Goal: Task Accomplishment & Management: Use online tool/utility

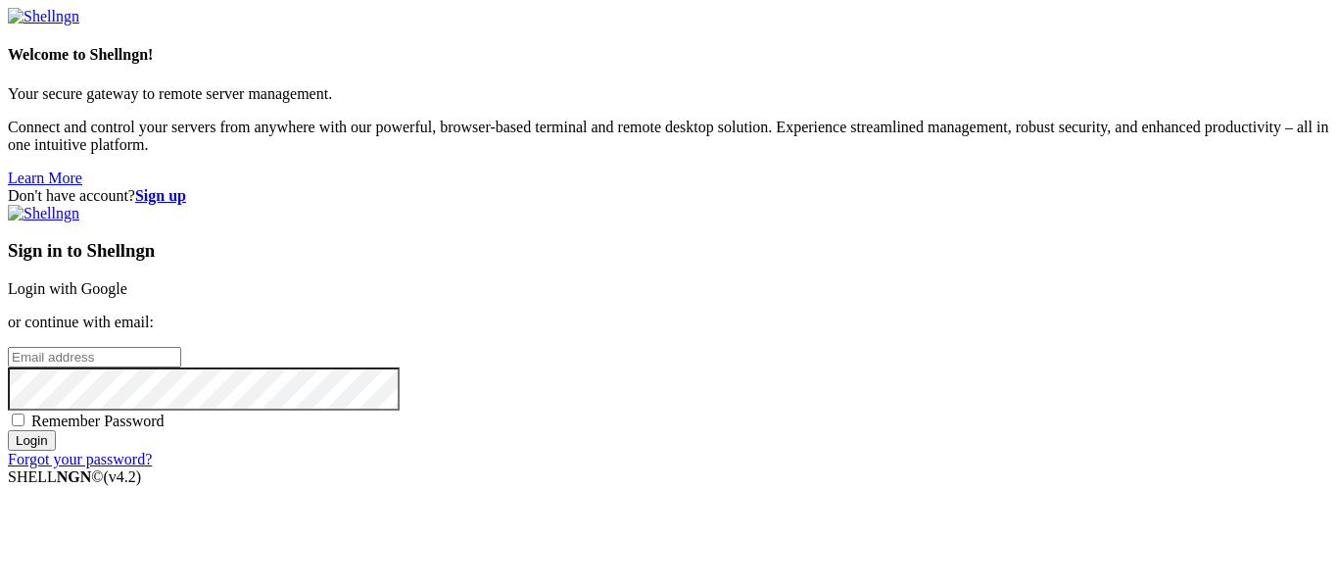
click at [127, 280] on link "Login with Google" at bounding box center [67, 288] width 119 height 17
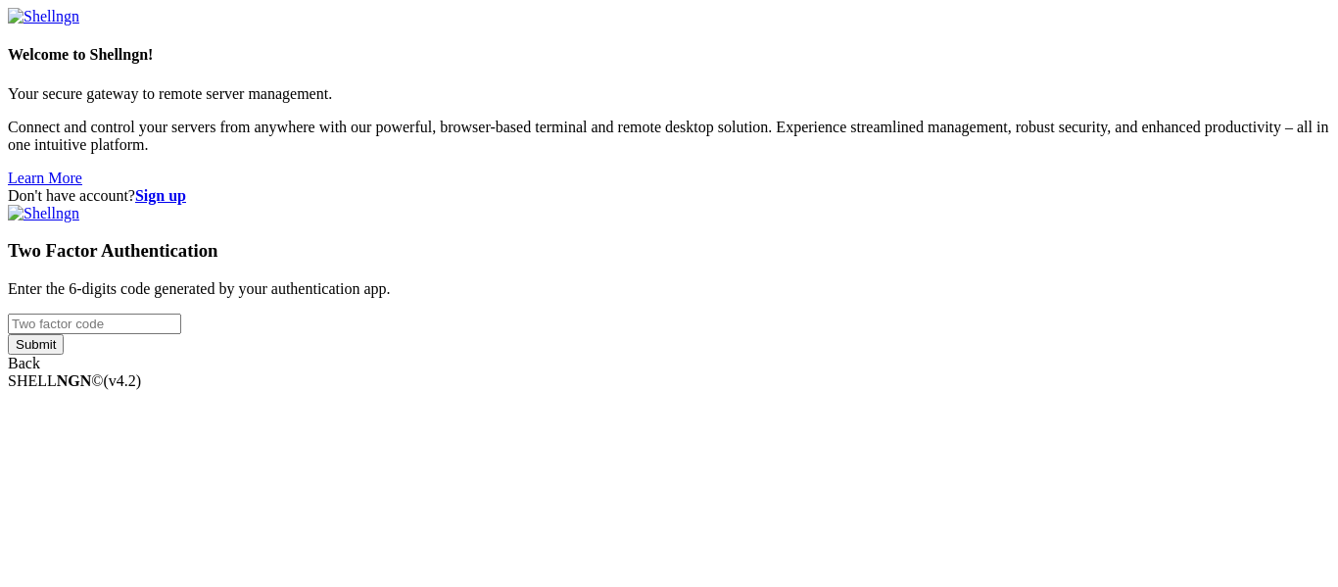
click at [181, 313] on input "number" at bounding box center [94, 323] width 173 height 21
type input "8"
type input "997829"
click at [64, 354] on input "Submit" at bounding box center [36, 344] width 56 height 21
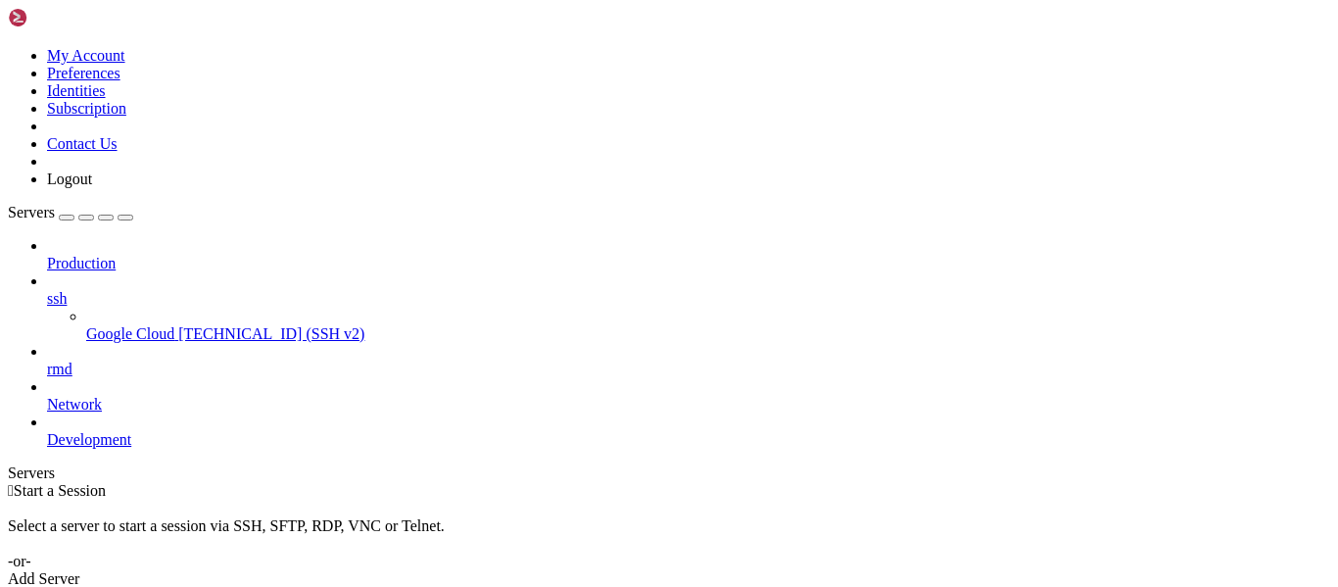
click at [93, 325] on span "Google Cloud" at bounding box center [130, 333] width 88 height 17
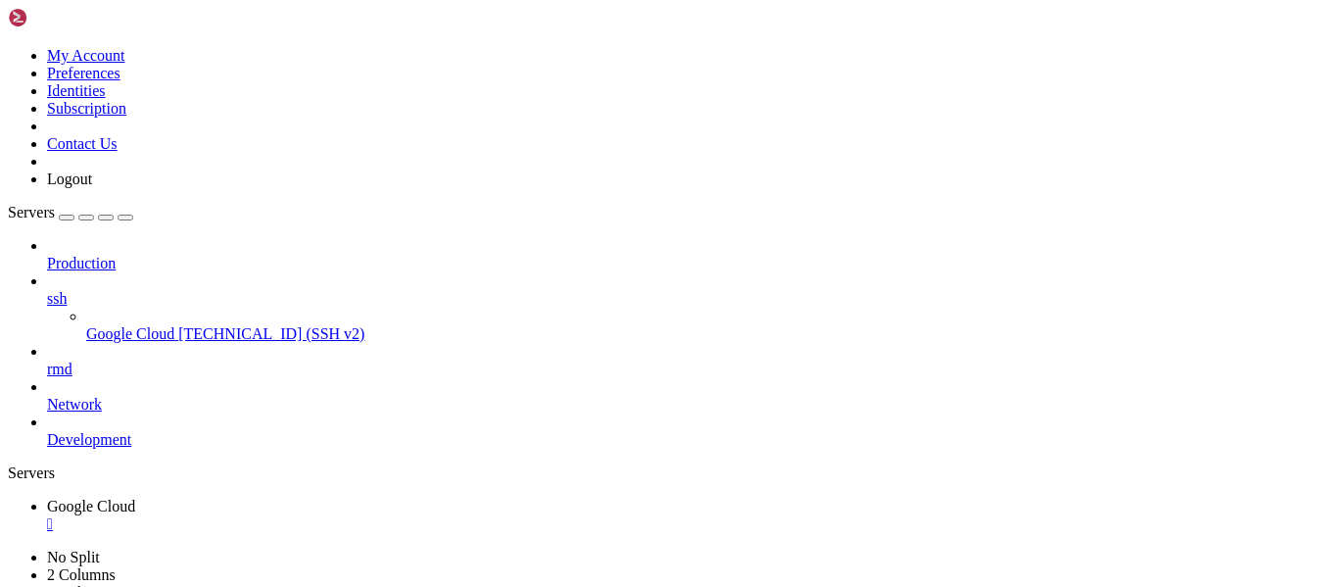
scroll to position [18, 0]
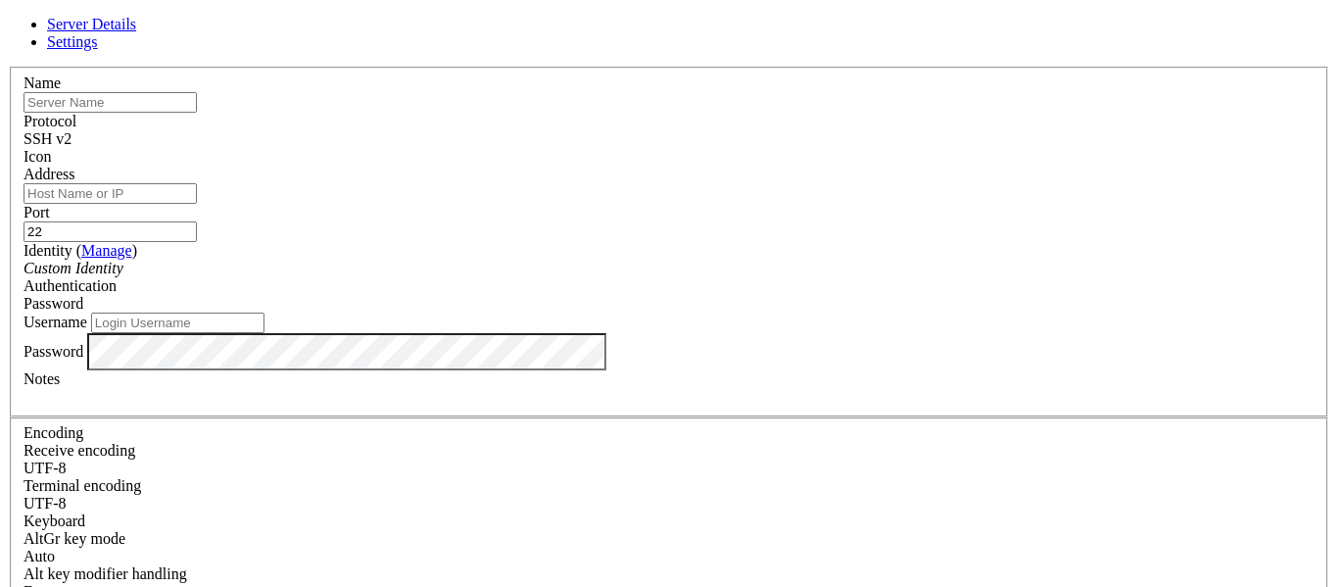
click at [197, 113] on input "text" at bounding box center [109, 102] width 173 height 21
type input "net login"
click at [197, 204] on input "Address" at bounding box center [109, 193] width 173 height 21
type input "[TECHNICAL_ID]"
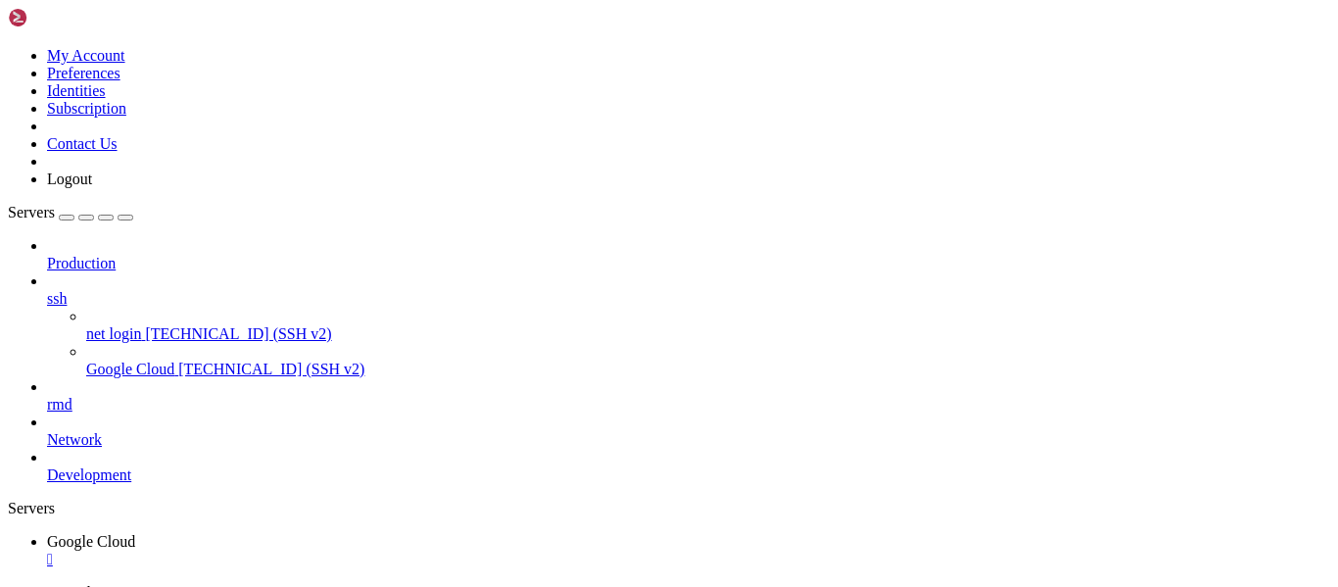
click at [141, 325] on span "net login" at bounding box center [113, 333] width 55 height 17
click at [178, 360] on span "[TECHNICAL_ID] (SSH v2)" at bounding box center [271, 368] width 186 height 17
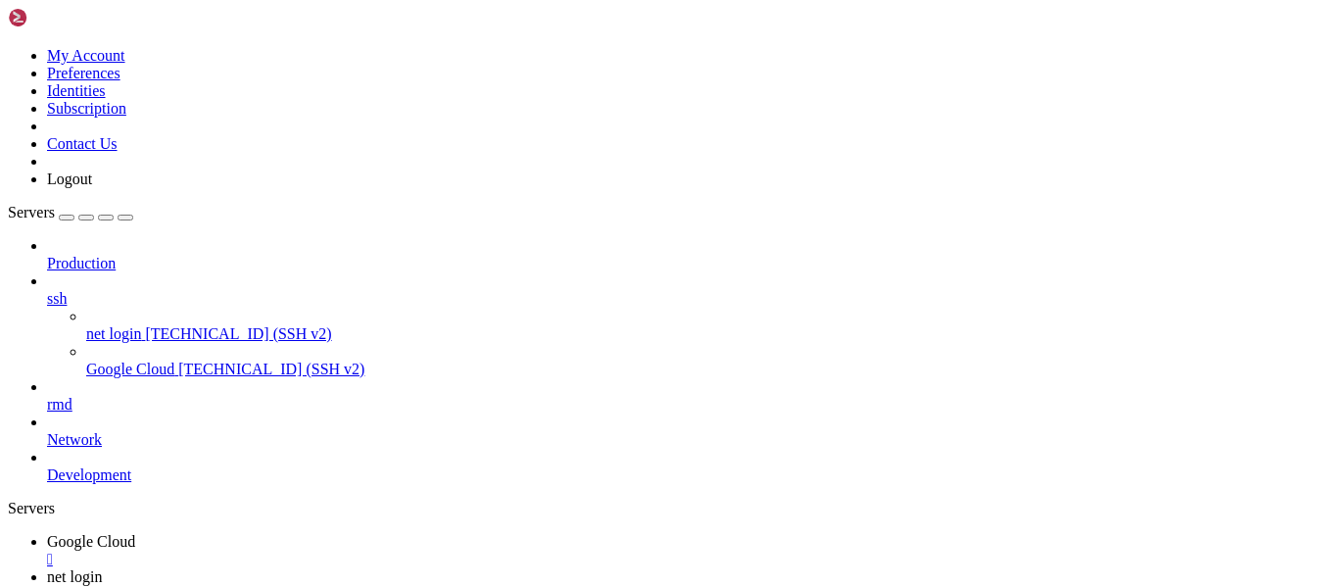
click at [145, 325] on span "[TECHNICAL_ID] (SSH v2)" at bounding box center [238, 333] width 186 height 17
click at [498, 586] on div "" at bounding box center [688, 595] width 1283 height 18
click at [383, 550] on div "" at bounding box center [688, 559] width 1283 height 18
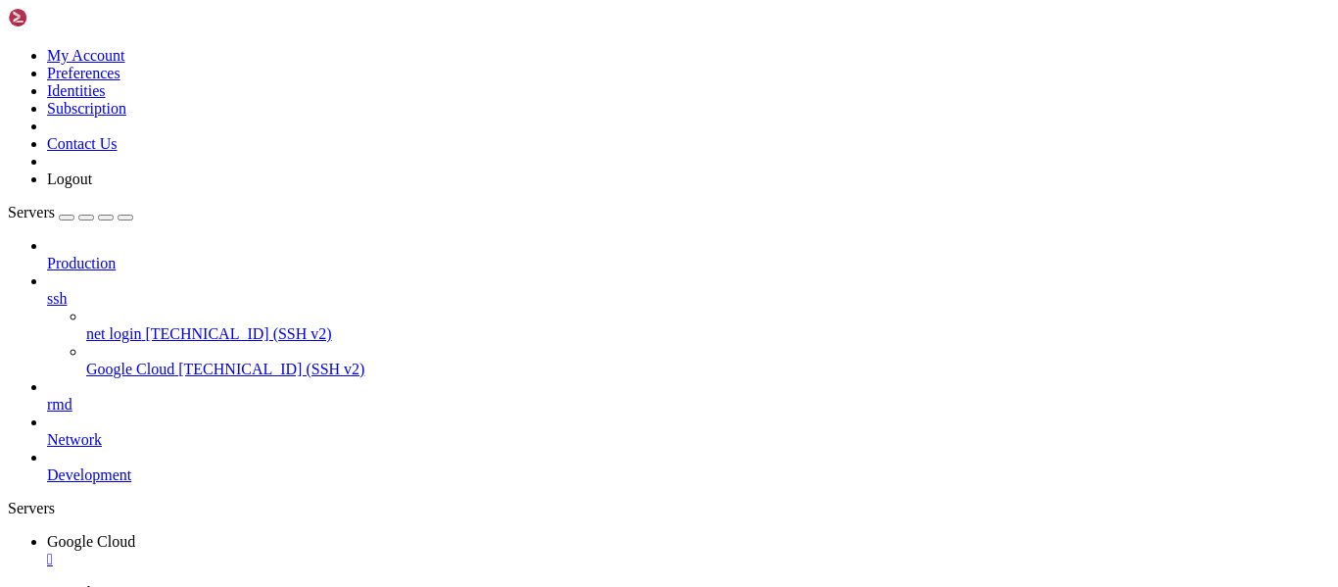
click at [383, 550] on div "" at bounding box center [688, 559] width 1283 height 18
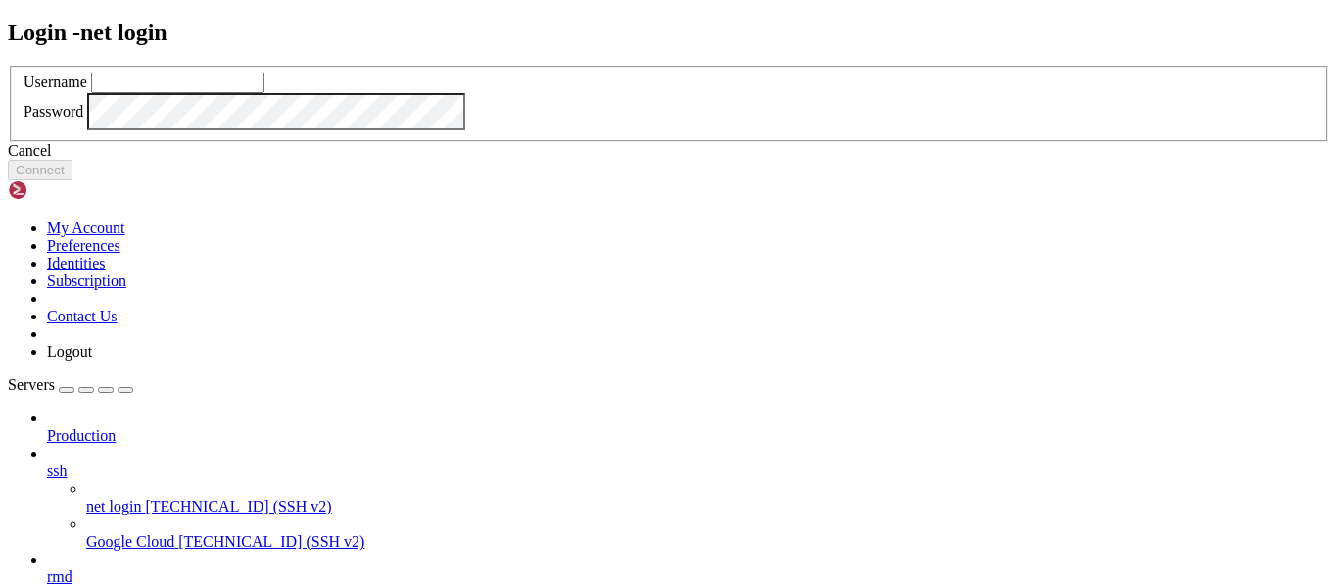
click at [680, 160] on div "Cancel" at bounding box center [669, 151] width 1322 height 18
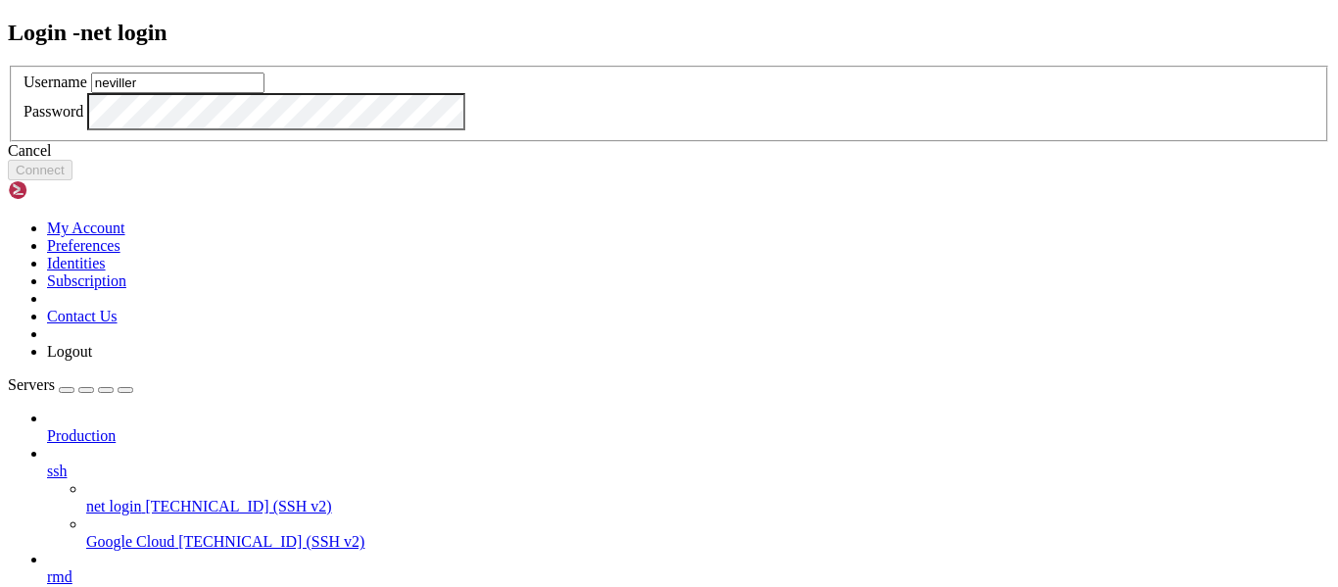
type input "neviller"
click at [621, 130] on div "Password" at bounding box center [668, 111] width 1291 height 37
click at [622, 130] on div "Password" at bounding box center [668, 111] width 1291 height 37
click at [72, 180] on button "Connect" at bounding box center [40, 170] width 65 height 21
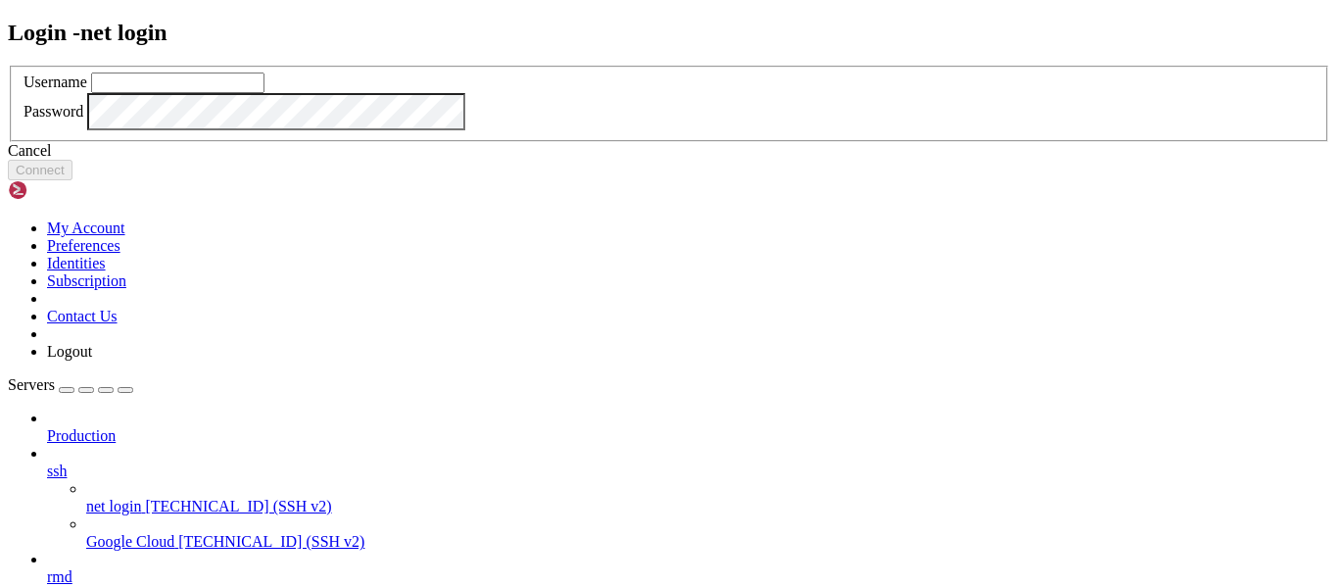
click at [264, 93] on input "text" at bounding box center [177, 82] width 173 height 21
type input "neviller"
click button "Connect" at bounding box center [40, 170] width 65 height 21
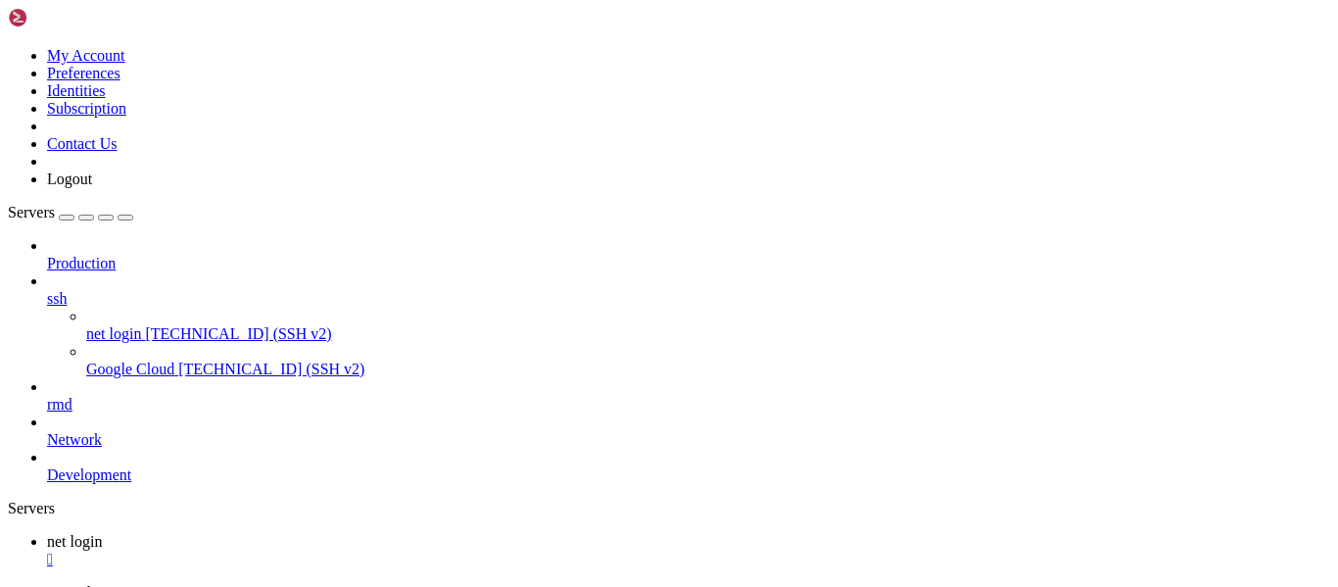
click at [102, 533] on span "net login" at bounding box center [74, 541] width 55 height 17
click at [141, 325] on span "net login" at bounding box center [113, 333] width 55 height 17
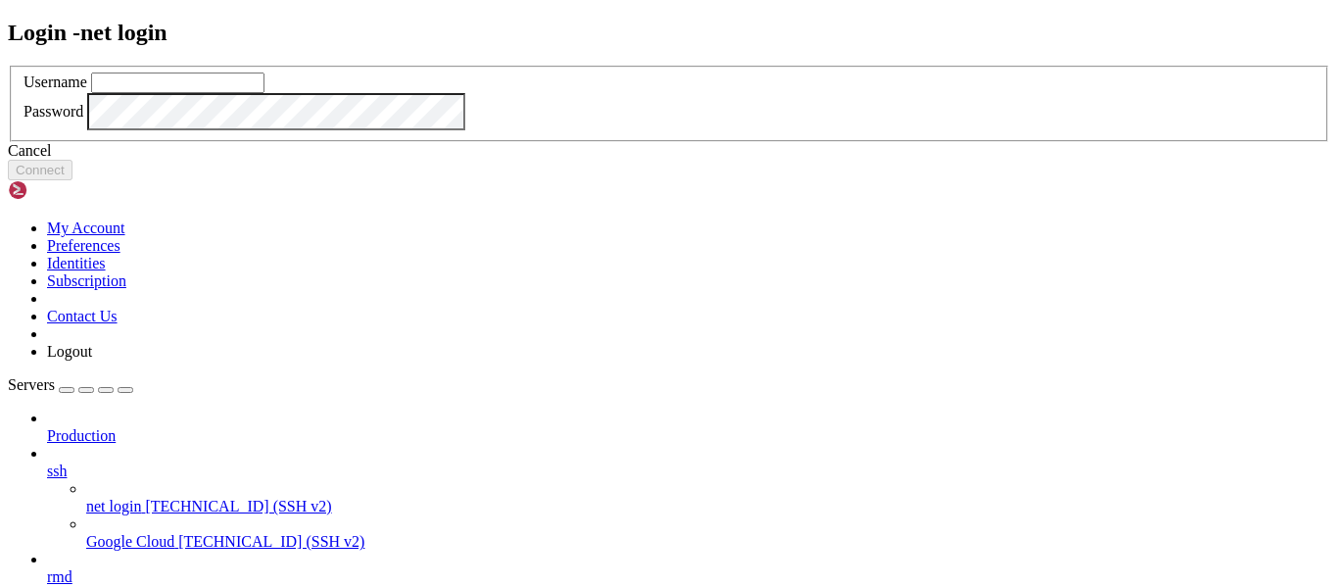
click at [721, 160] on div "Cancel" at bounding box center [669, 151] width 1322 height 18
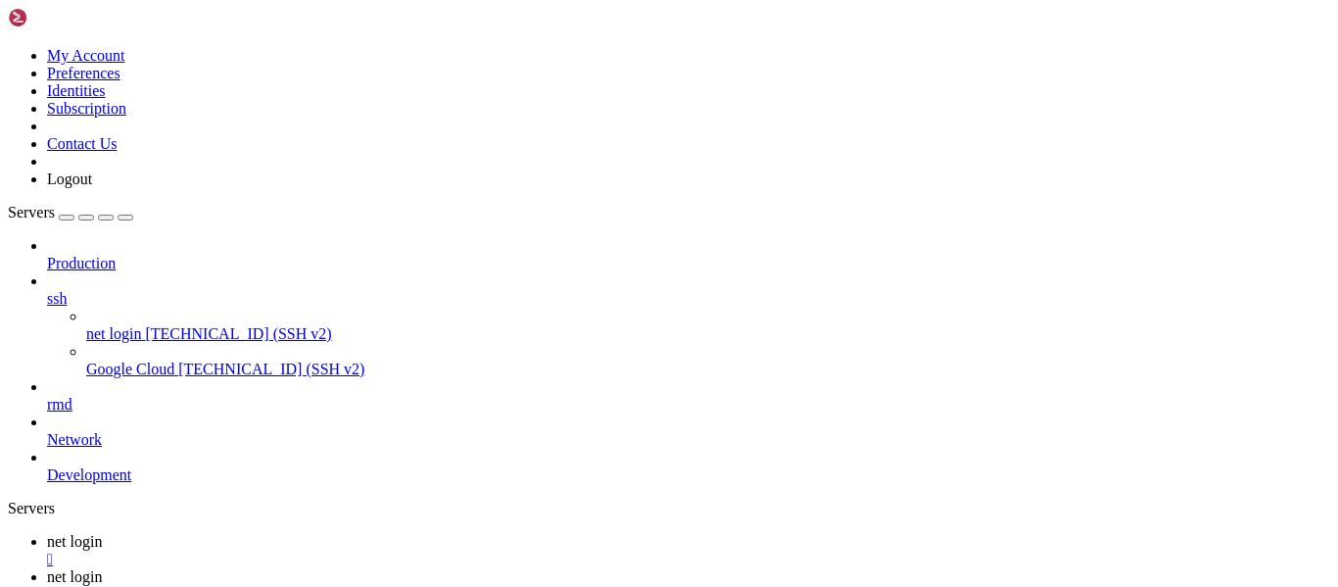
click at [463, 568] on link "net login " at bounding box center [688, 585] width 1283 height 35
click at [474, 586] on div "" at bounding box center [688, 595] width 1283 height 18
click at [352, 550] on div "" at bounding box center [688, 559] width 1283 height 18
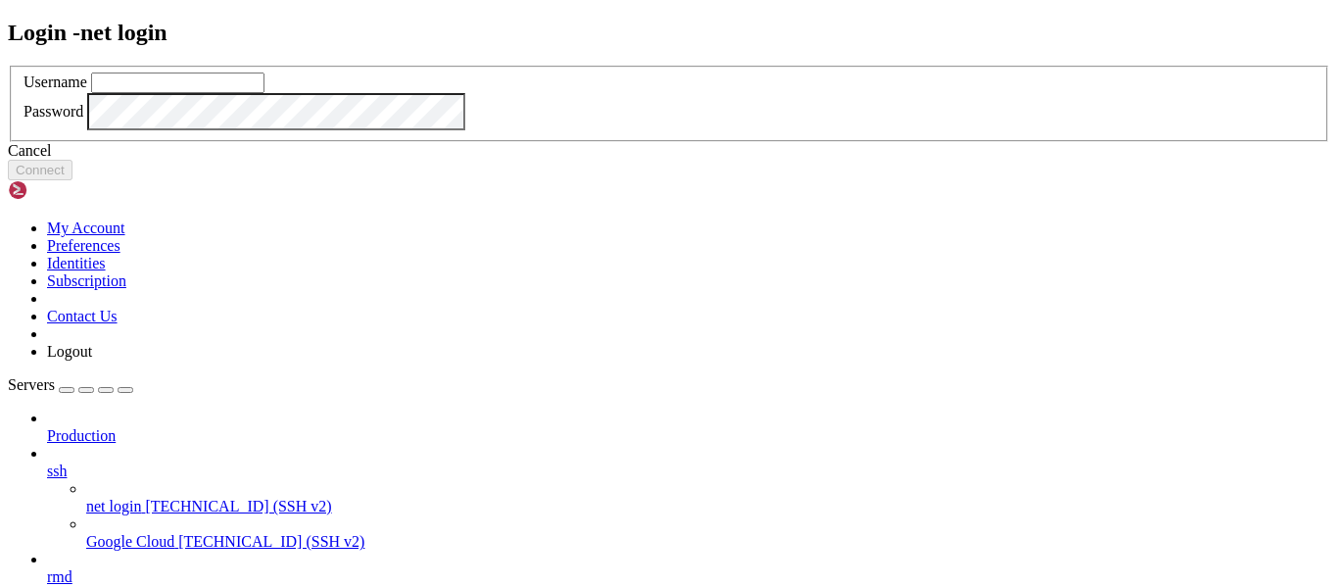
click at [687, 160] on div "Cancel" at bounding box center [669, 151] width 1322 height 18
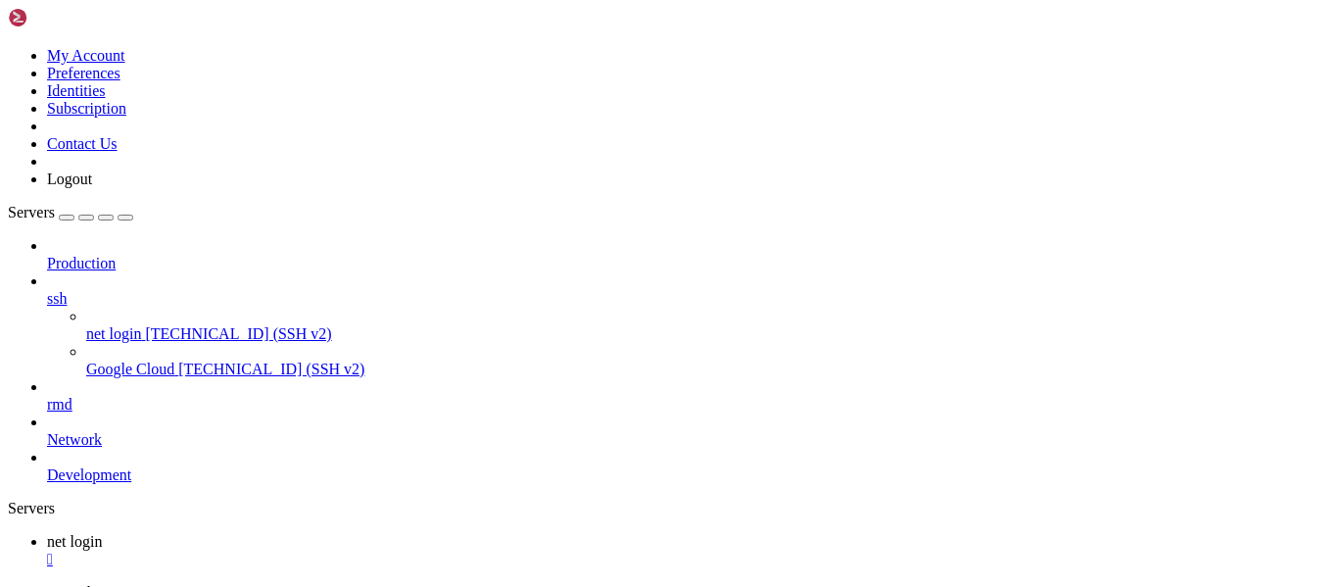
click at [185, 325] on link "net login [TECHNICAL_ID] (SSH v2)" at bounding box center [708, 334] width 1244 height 18
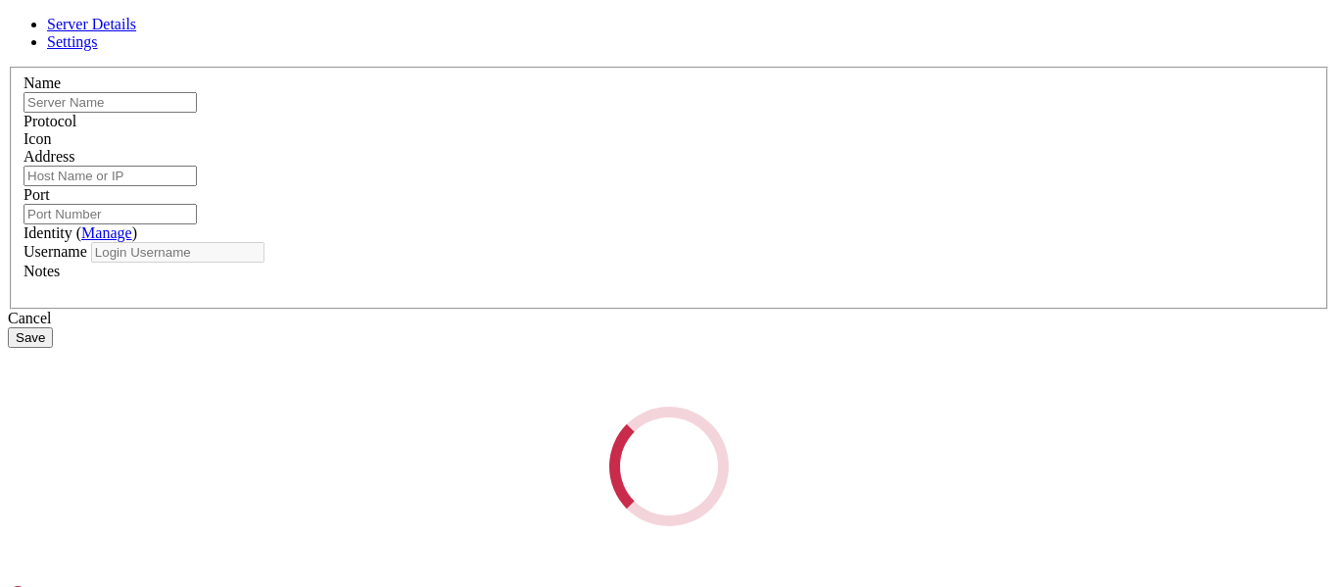
type input "net login"
type input "[TECHNICAL_ID]"
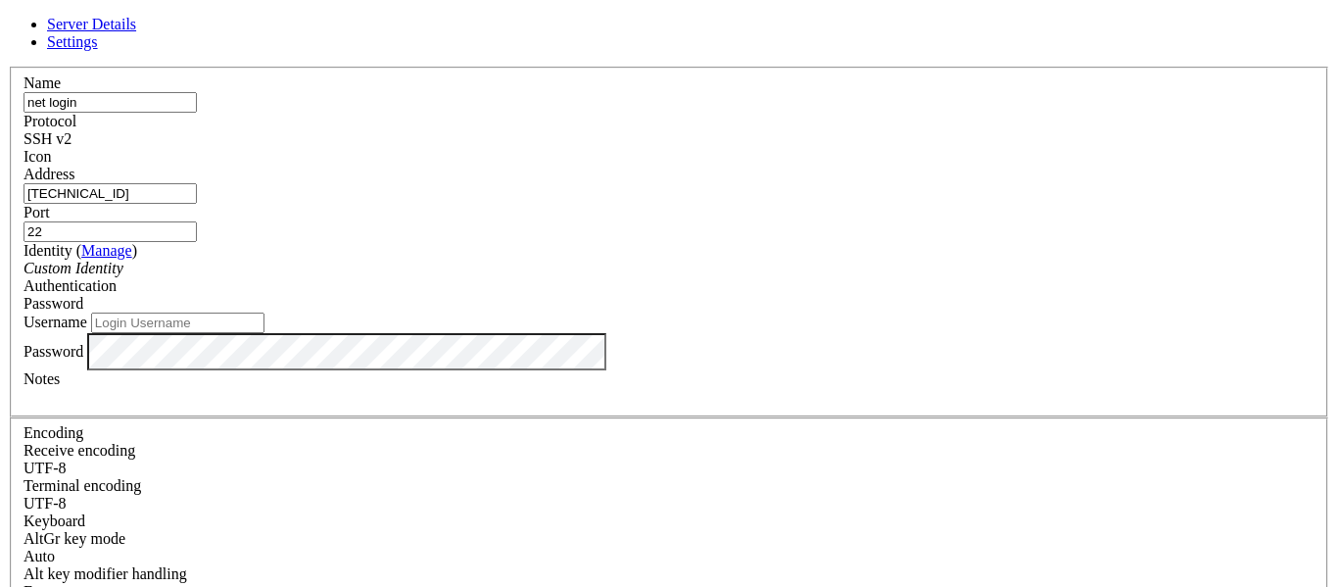
click at [762, 147] on div "SSH v2" at bounding box center [668, 139] width 1291 height 18
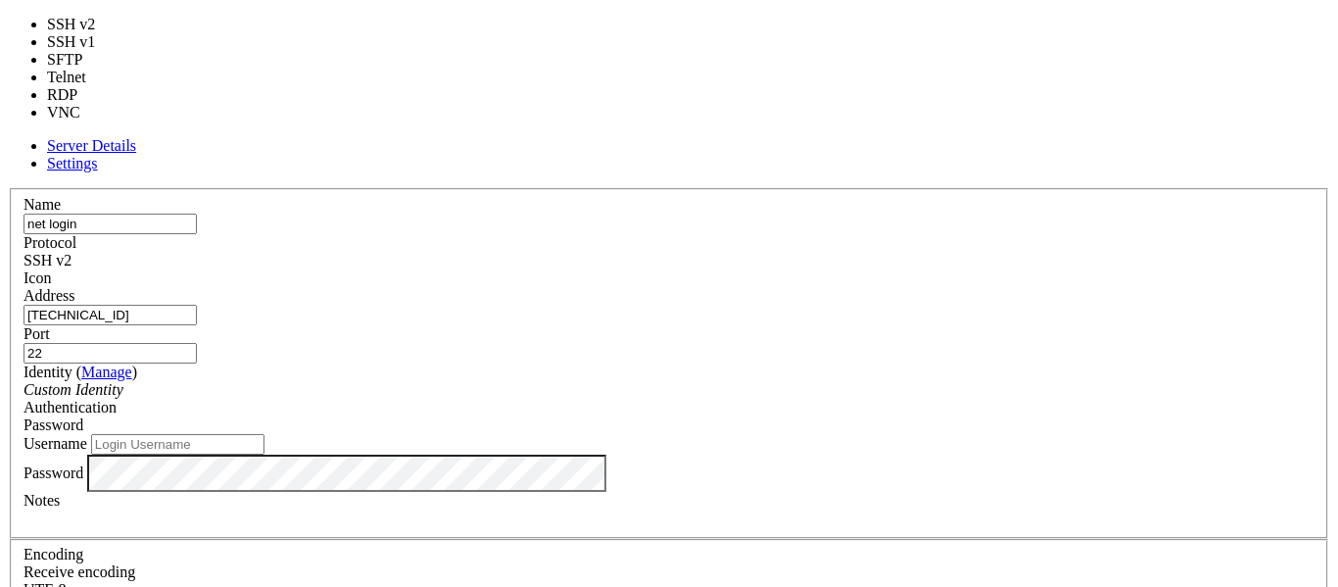
type input "3389"
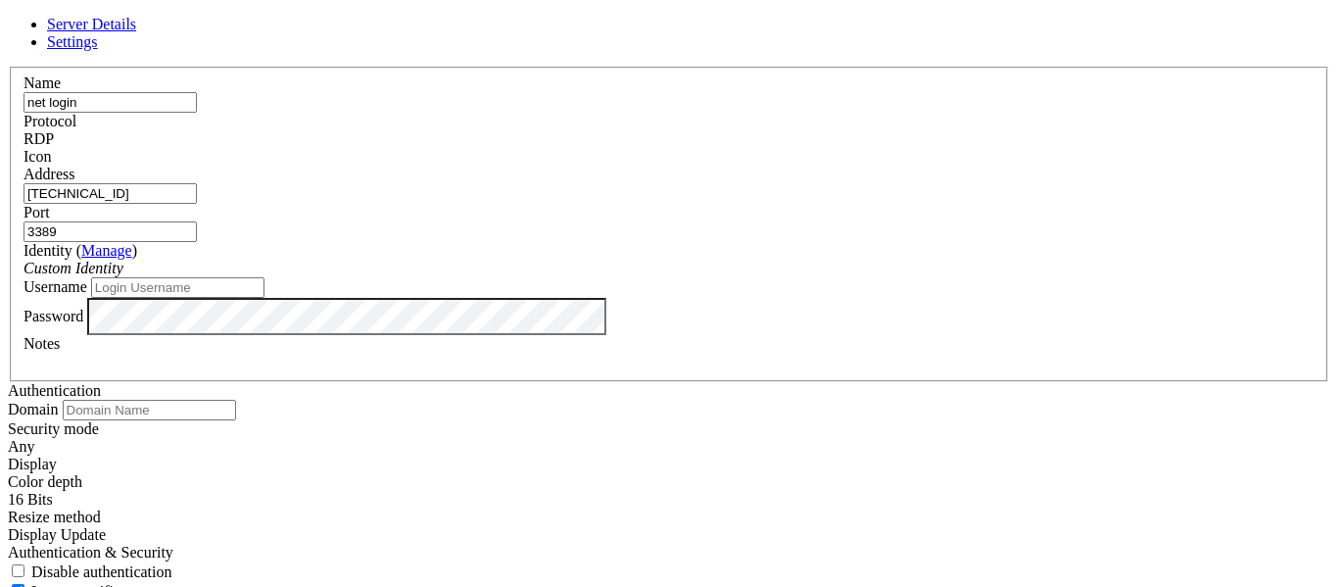
drag, startPoint x: 796, startPoint y: 203, endPoint x: 645, endPoint y: 200, distance: 150.8
click at [645, 200] on fieldset "Name net login Protocol RDP Icon Address [TECHNICAL_ID] ( Manage )" at bounding box center [669, 224] width 1318 height 315
click at [779, 146] on div "RDP" at bounding box center [668, 139] width 1291 height 18
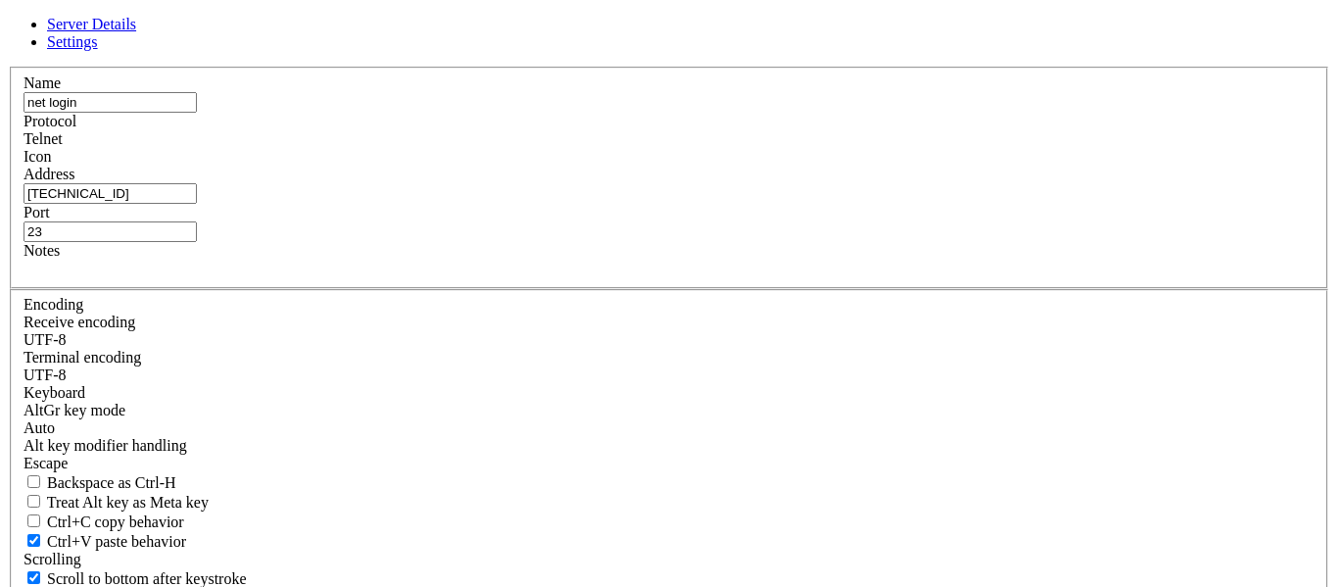
drag, startPoint x: 790, startPoint y: 244, endPoint x: 757, endPoint y: 240, distance: 33.5
click at [197, 240] on input "23" at bounding box center [109, 231] width 173 height 21
click at [711, 204] on div "Address [TECHNICAL_ID]" at bounding box center [668, 184] width 1291 height 38
click at [197, 233] on input "23" at bounding box center [109, 231] width 173 height 21
type input "2"
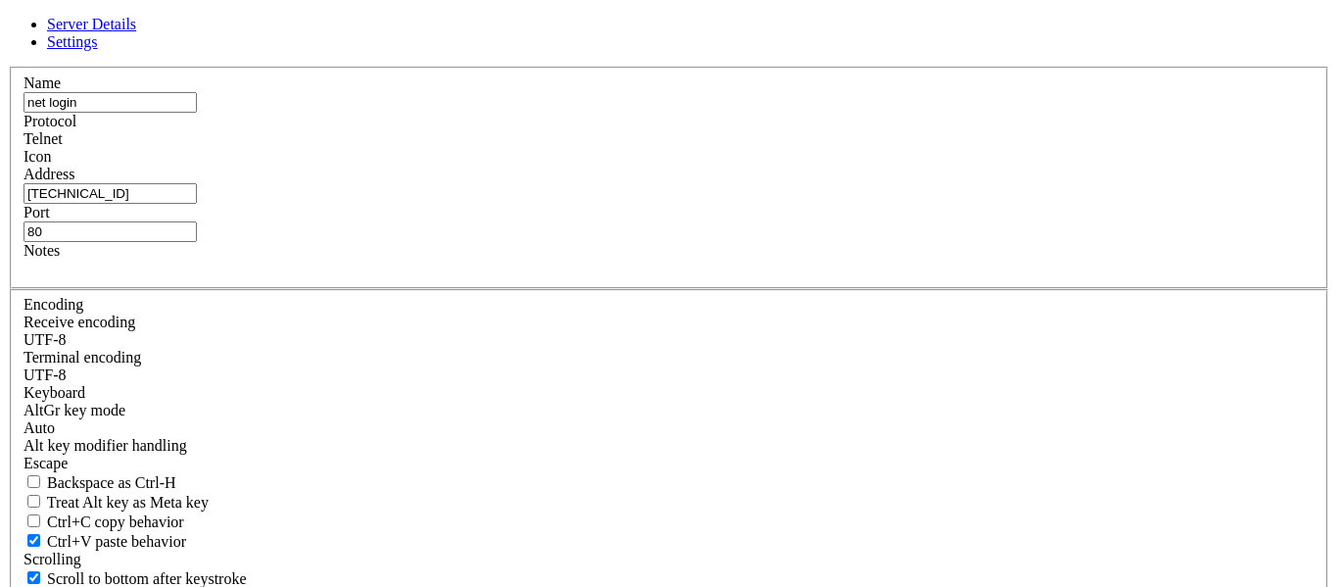
type input "80"
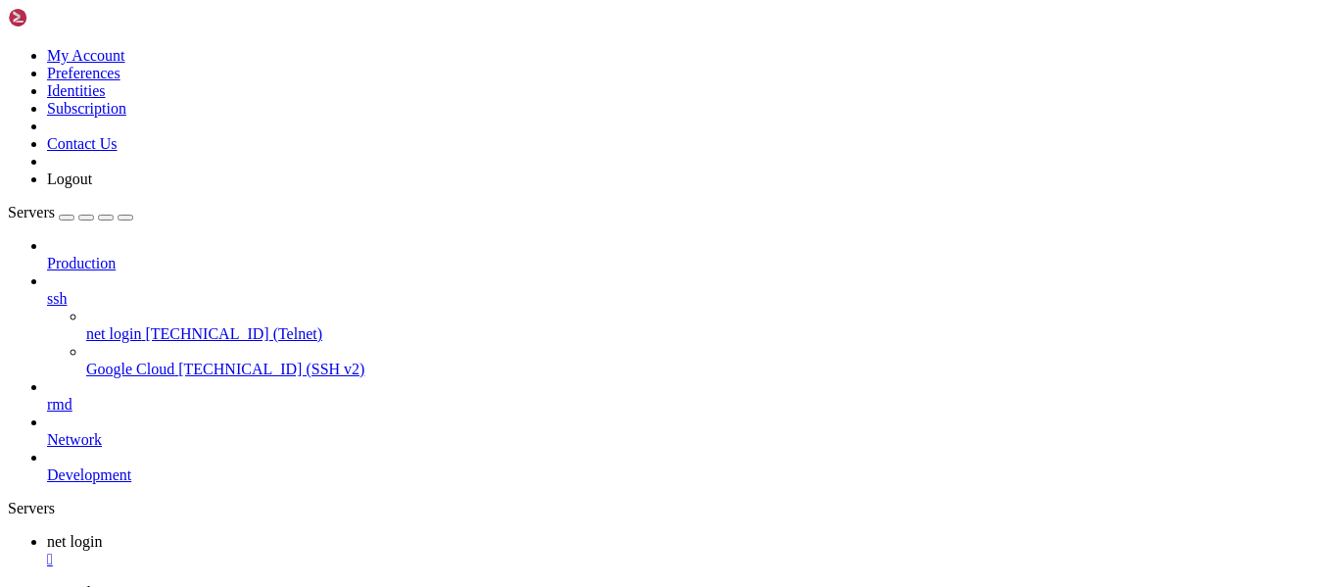
click at [150, 325] on span "[TECHNICAL_ID] (Telnet)" at bounding box center [233, 333] width 177 height 17
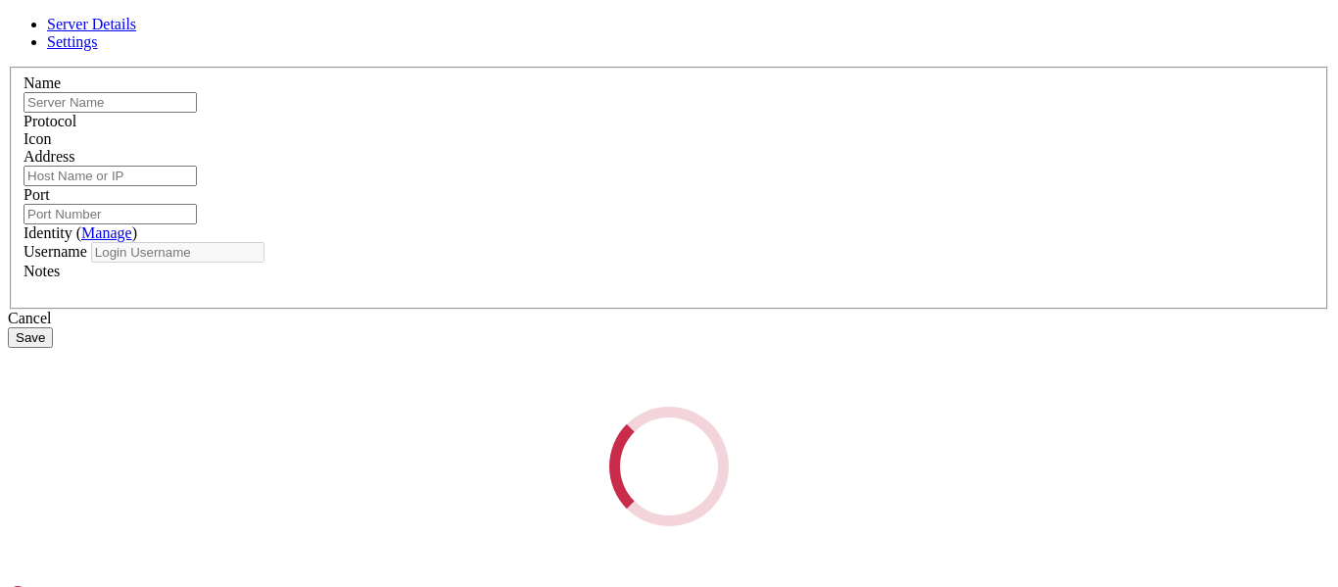
type input "net login"
type input "[TECHNICAL_ID]"
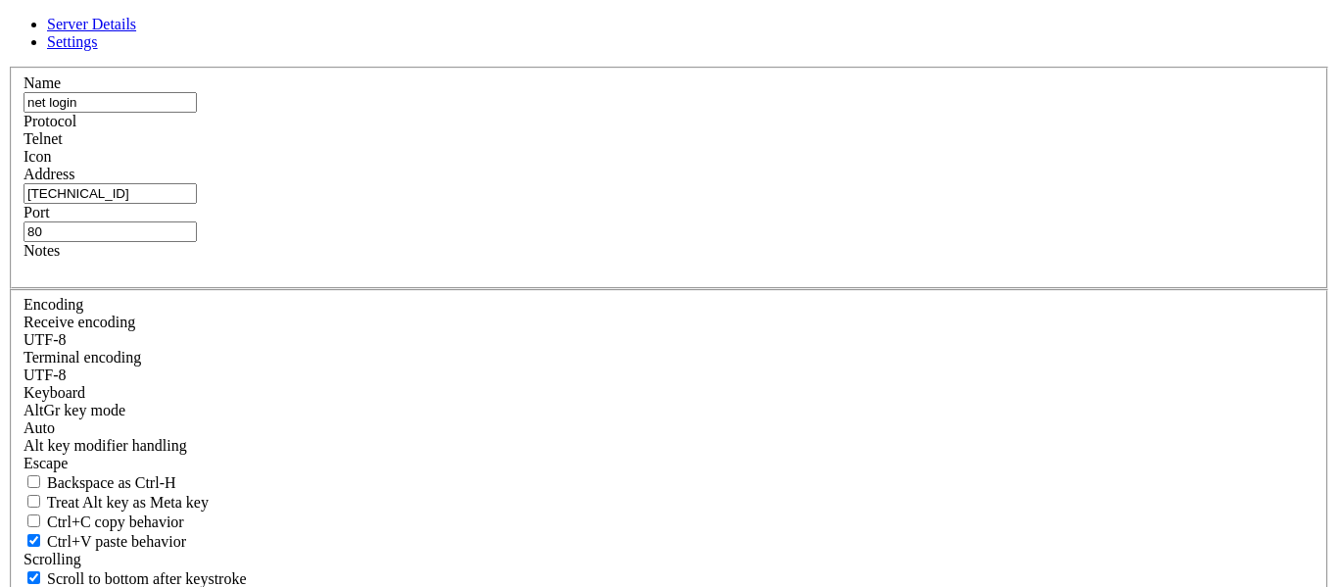
click at [812, 148] on div "Telnet" at bounding box center [668, 139] width 1291 height 18
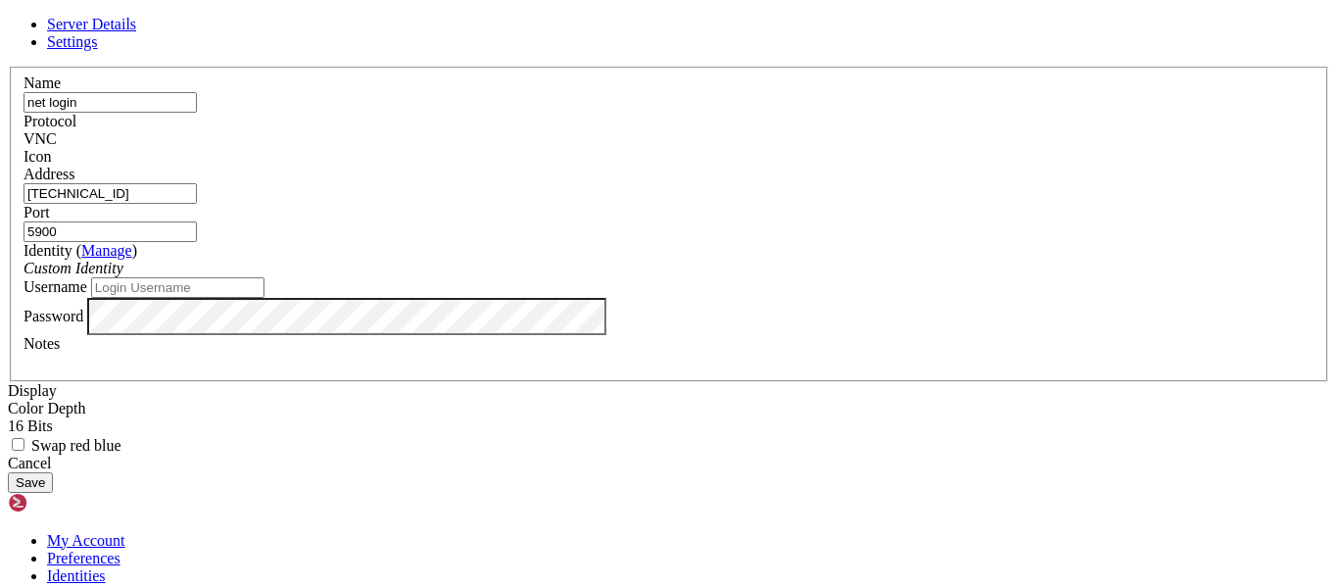
click at [791, 130] on div "VNC" at bounding box center [668, 139] width 1291 height 18
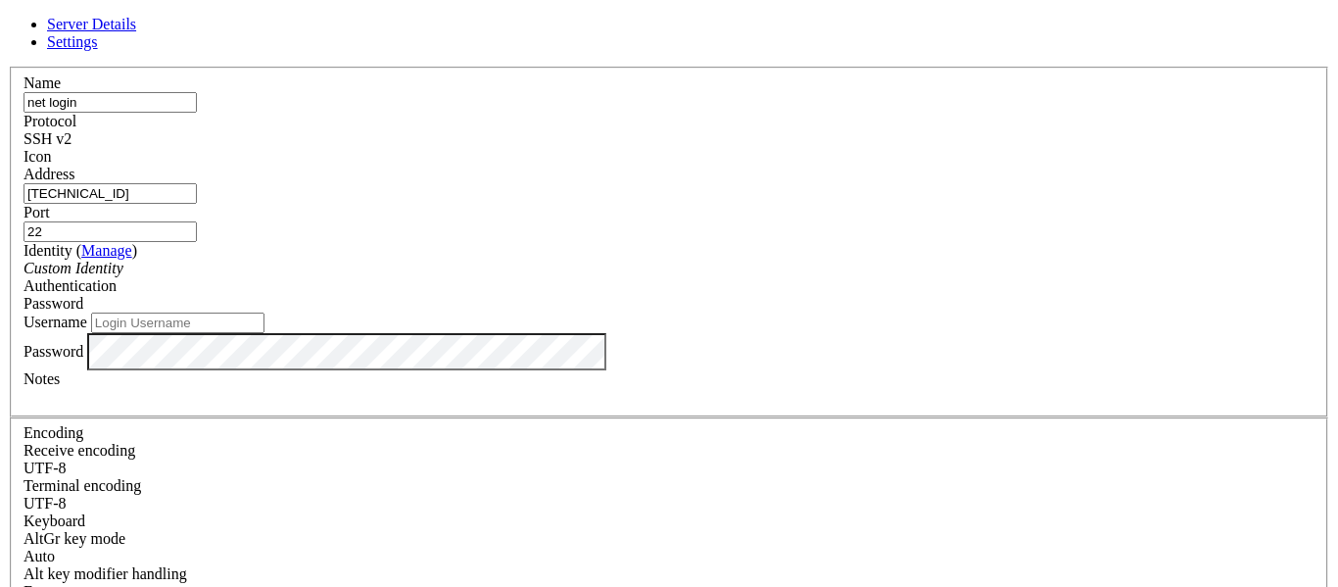
click at [791, 134] on div "SSH v2" at bounding box center [668, 139] width 1291 height 18
click at [777, 136] on div "SSH v1" at bounding box center [668, 139] width 1291 height 18
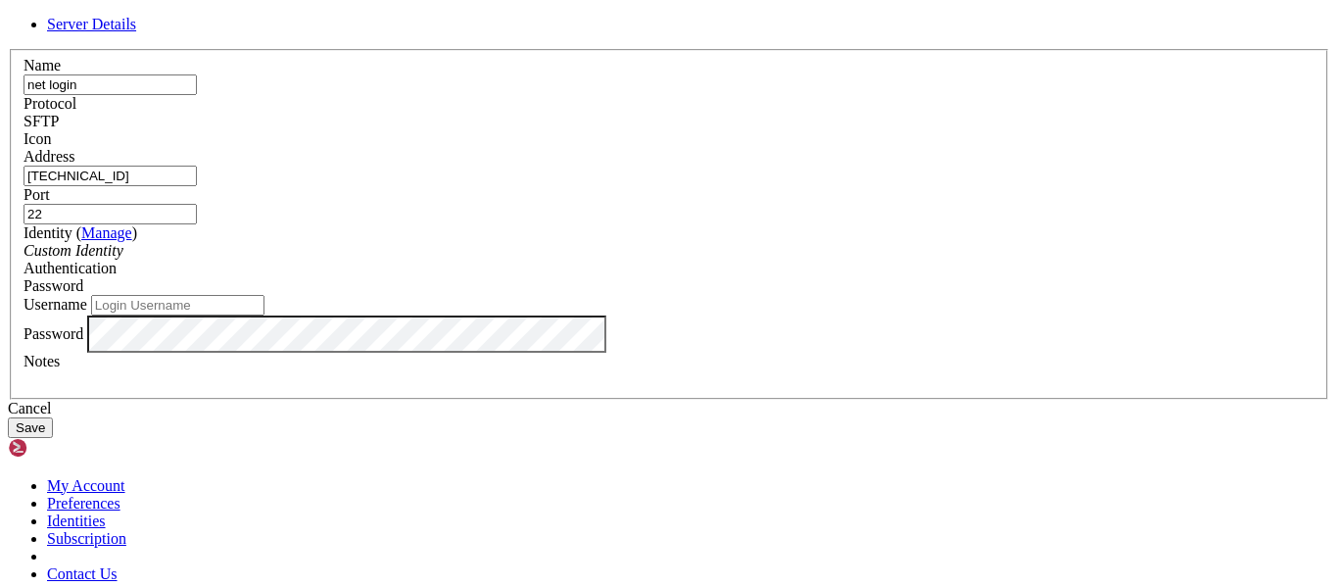
click at [679, 259] on div "Custom Identity" at bounding box center [668, 251] width 1291 height 18
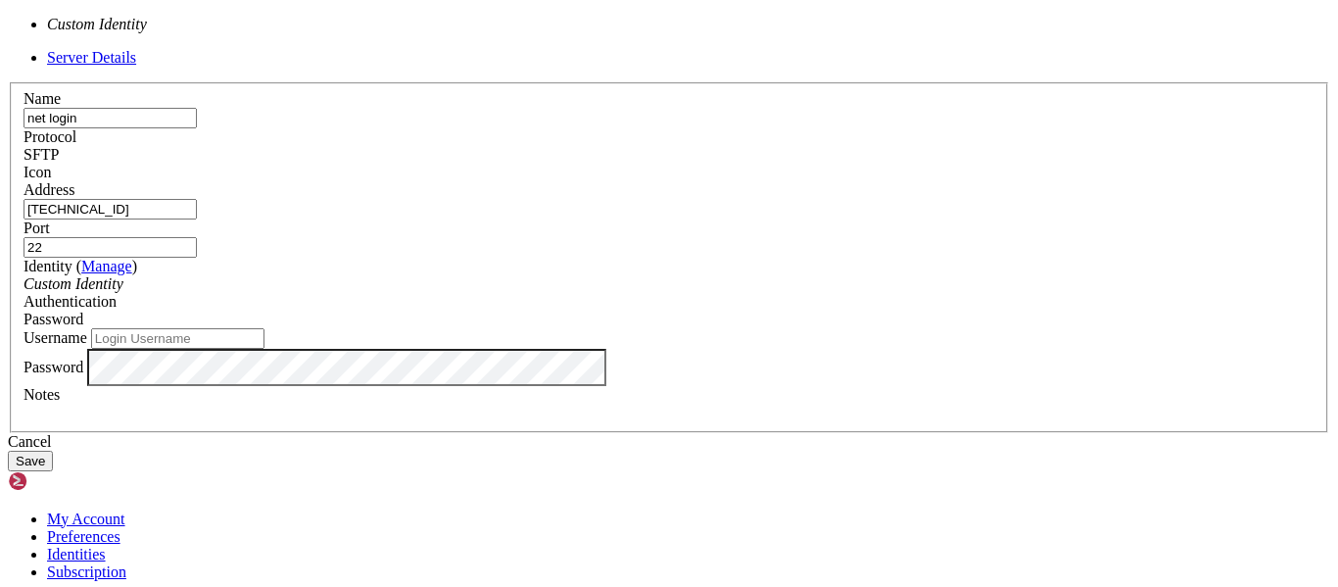
click at [679, 279] on div "Custom Identity" at bounding box center [668, 284] width 1291 height 18
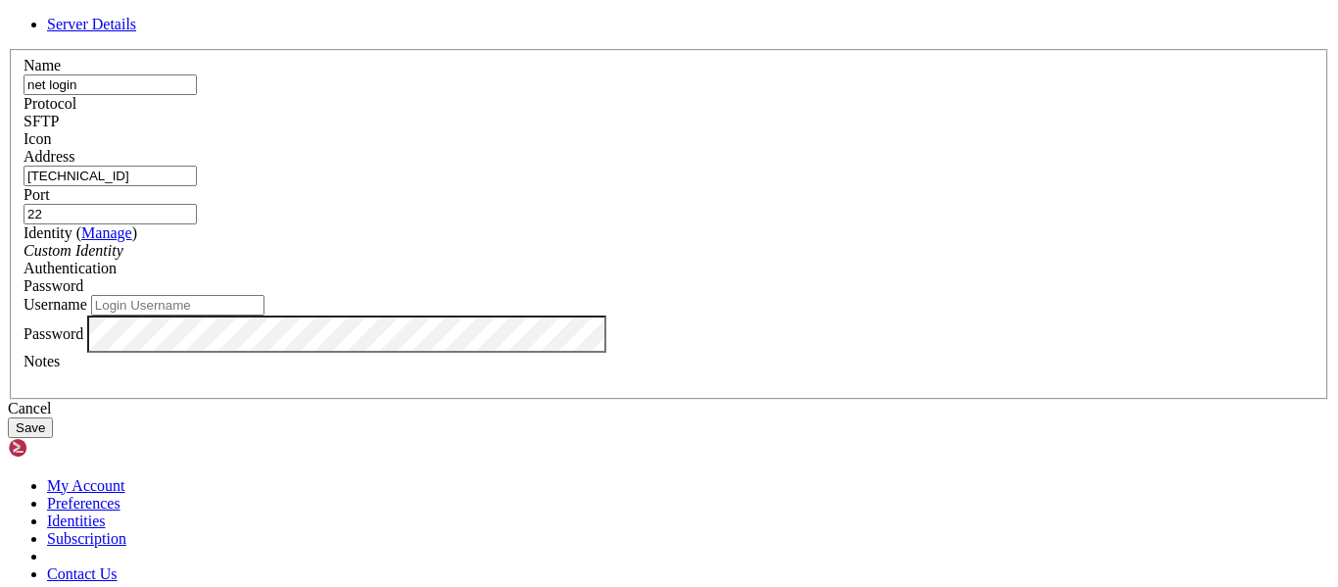
click at [850, 287] on div "Password" at bounding box center [668, 286] width 1291 height 18
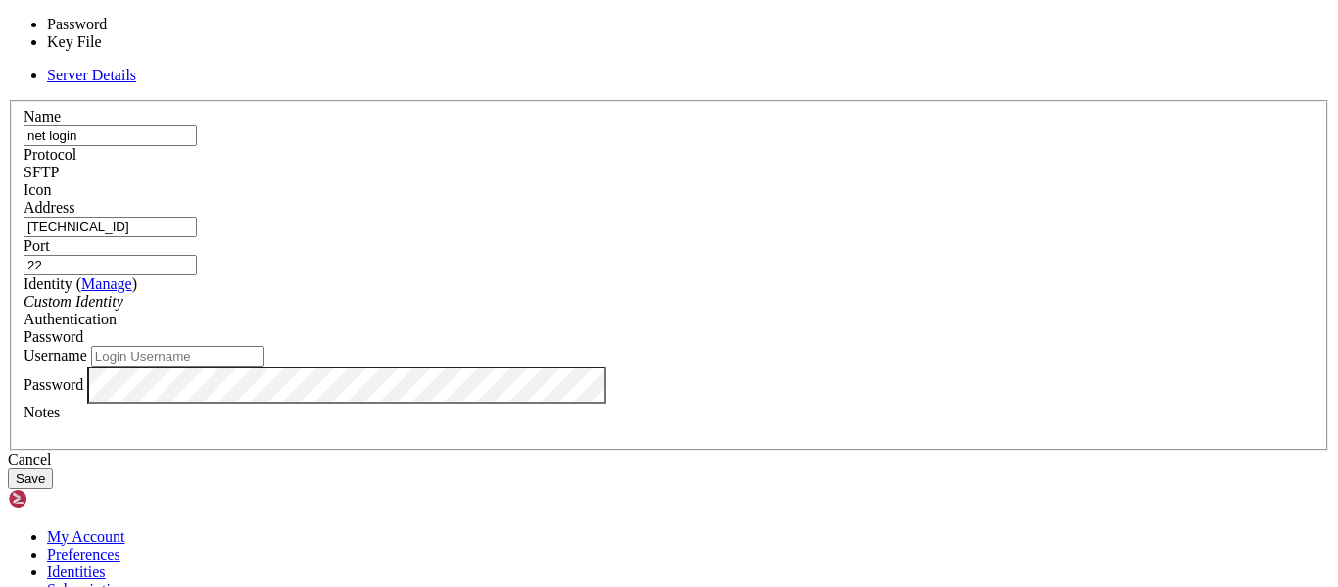
click at [117, 310] on label "Authentication" at bounding box center [69, 318] width 93 height 17
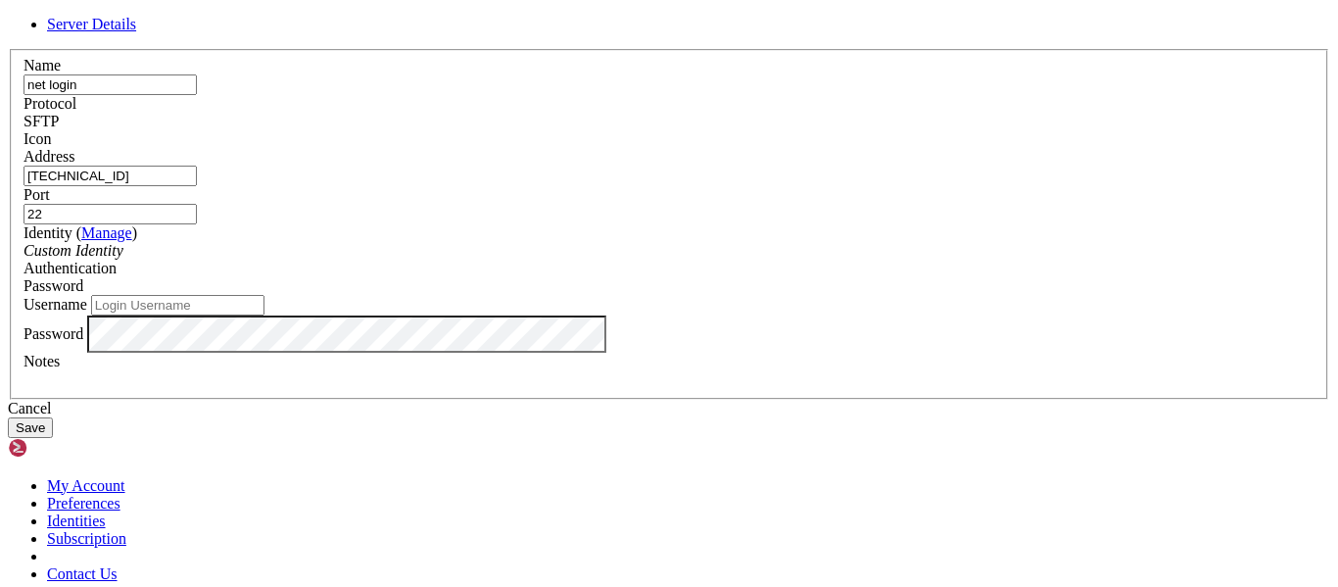
click at [789, 130] on div "SFTP" at bounding box center [668, 122] width 1291 height 18
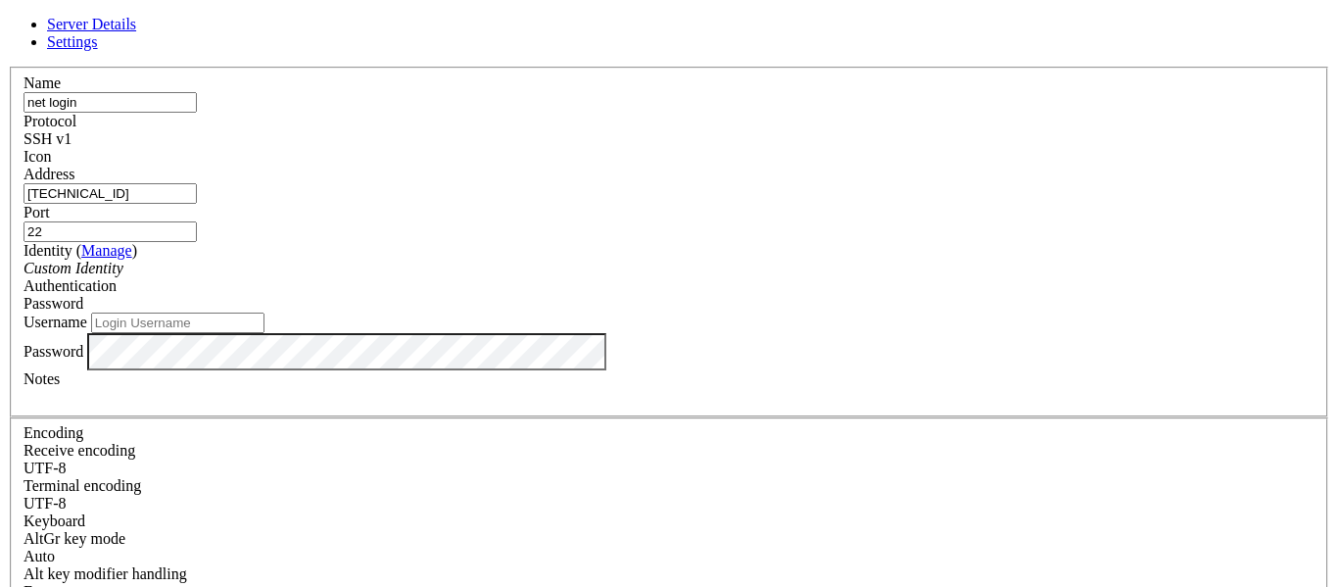
click at [790, 295] on div "Password" at bounding box center [668, 304] width 1291 height 18
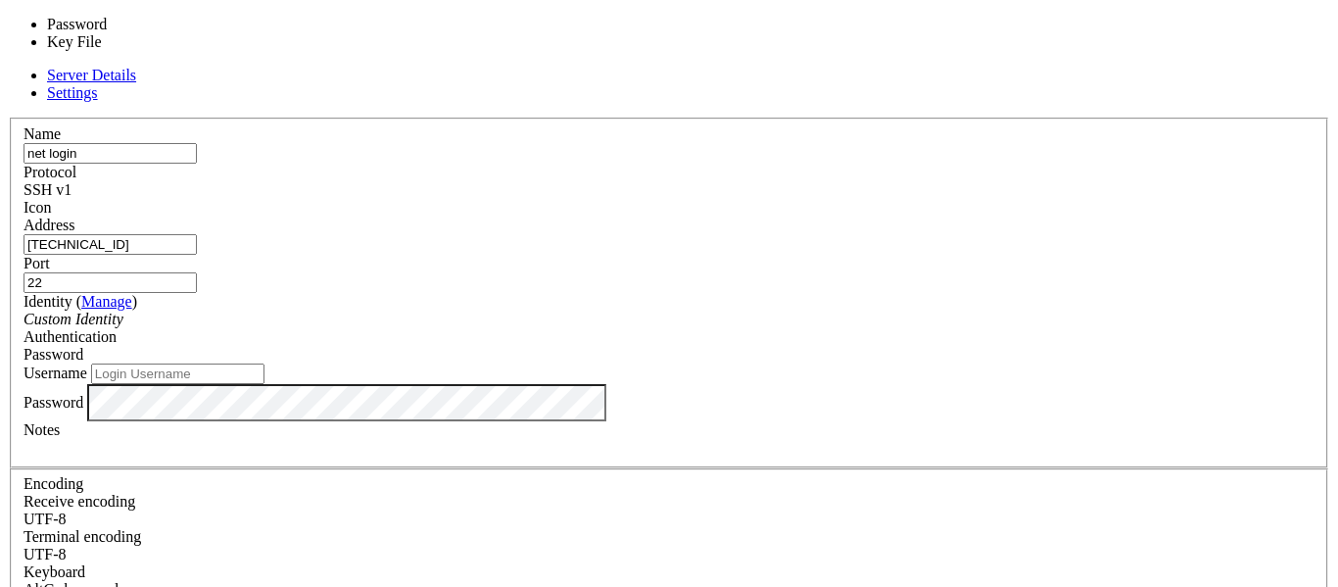
click at [790, 346] on div "Password" at bounding box center [668, 355] width 1291 height 18
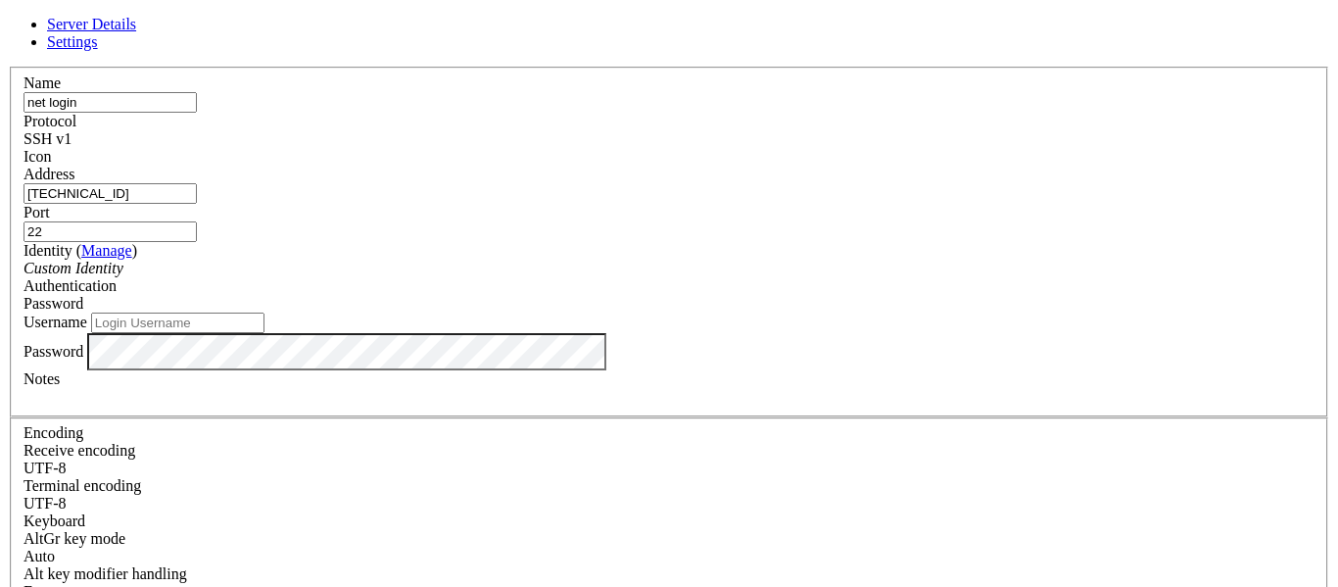
click at [776, 145] on div "SSH v1" at bounding box center [668, 139] width 1291 height 18
click at [786, 130] on div "SSH v2" at bounding box center [668, 139] width 1291 height 18
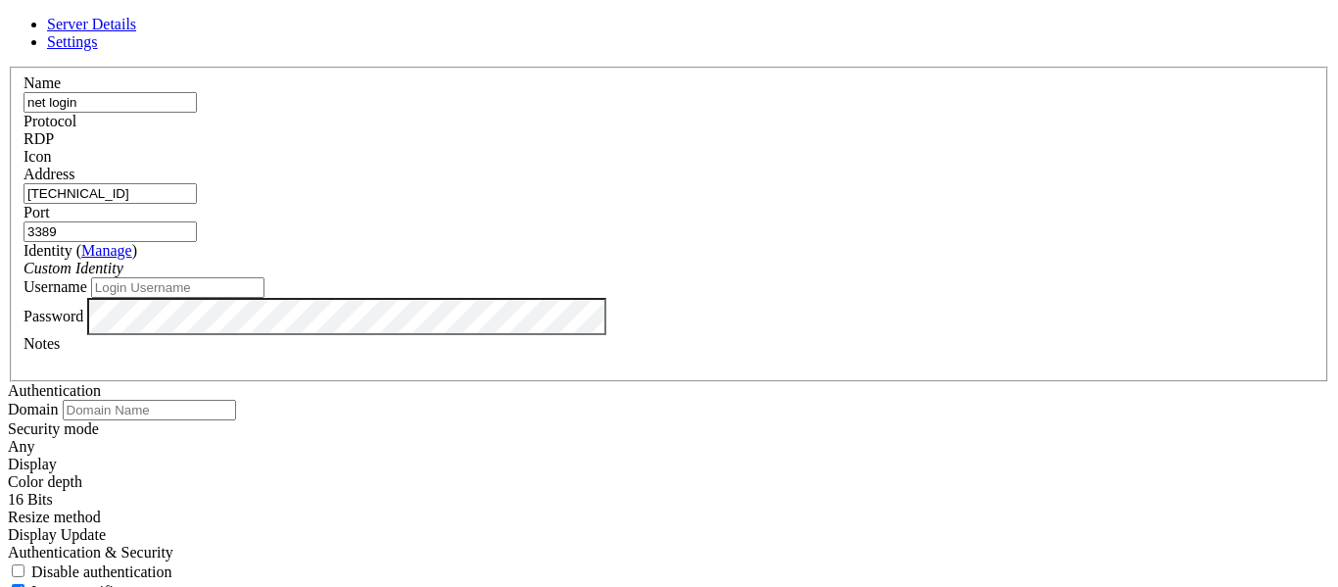
click at [791, 130] on div "RDP" at bounding box center [668, 139] width 1291 height 18
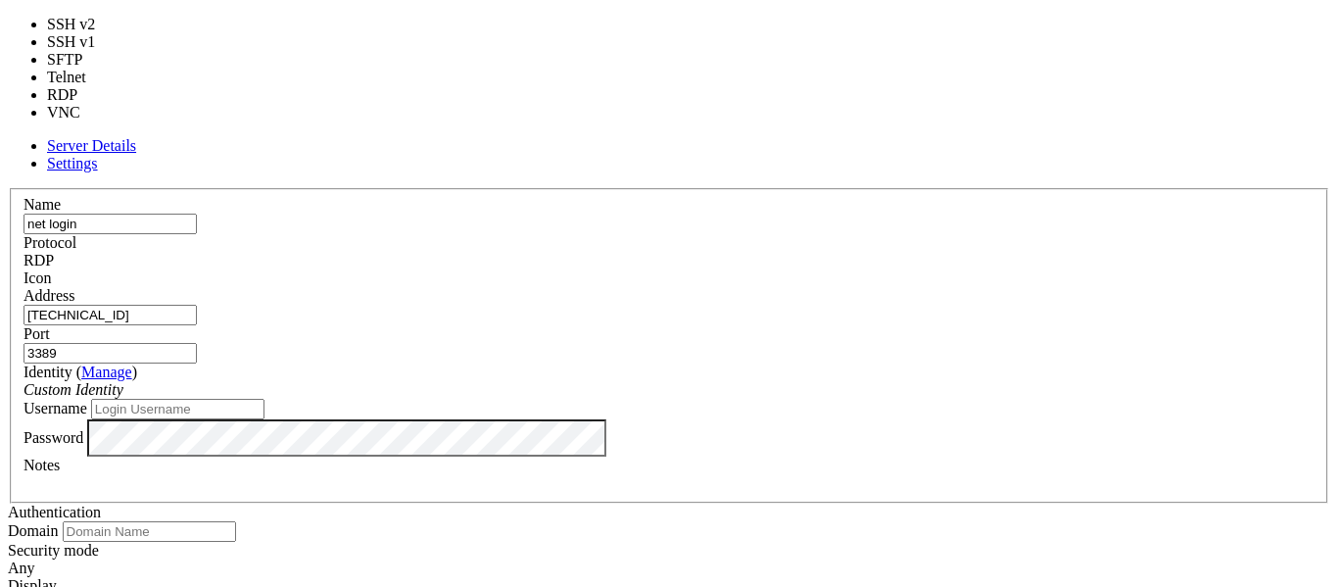
type input "22"
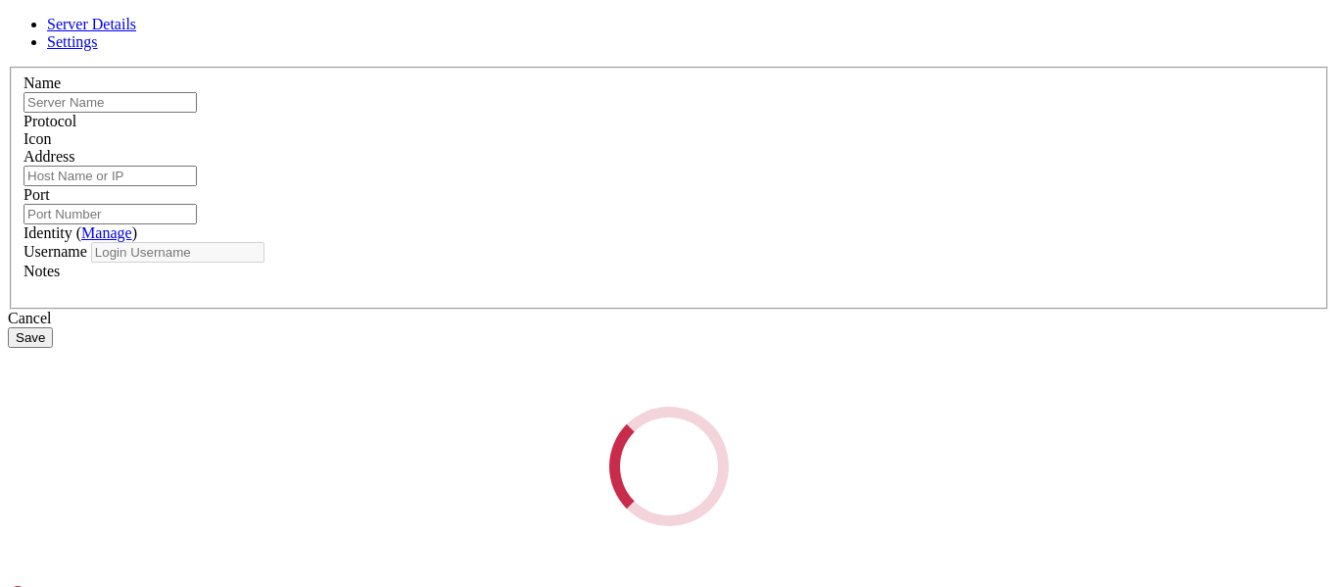
type input "net login"
type input "[TECHNICAL_ID]"
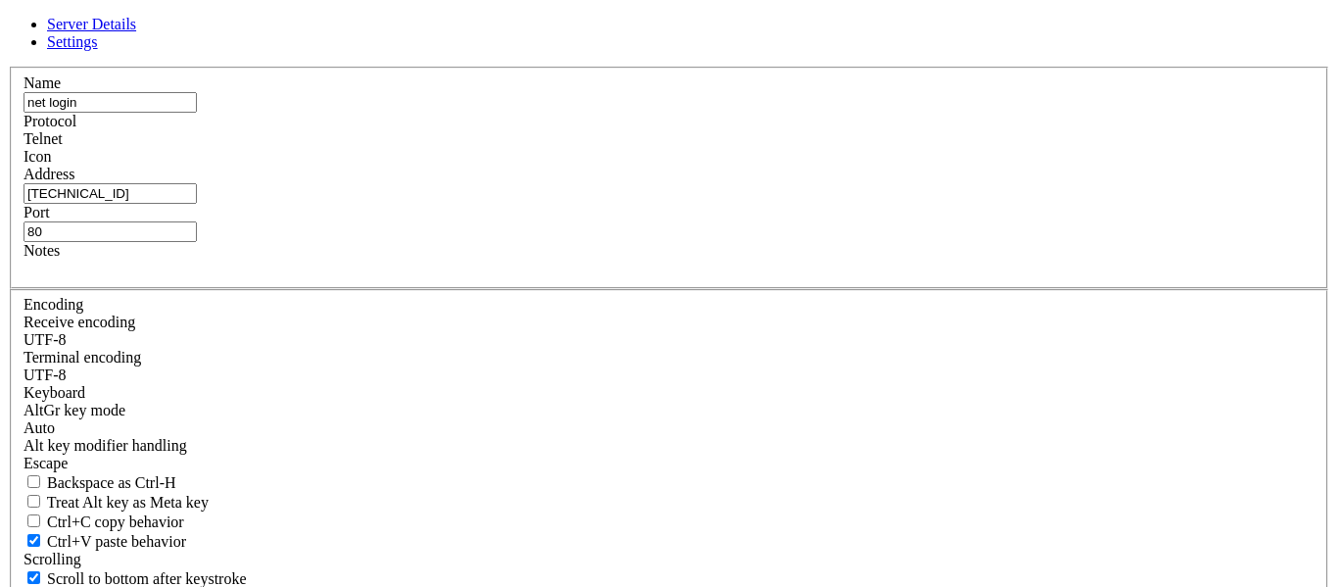
click at [802, 148] on div "Telnet" at bounding box center [668, 139] width 1291 height 18
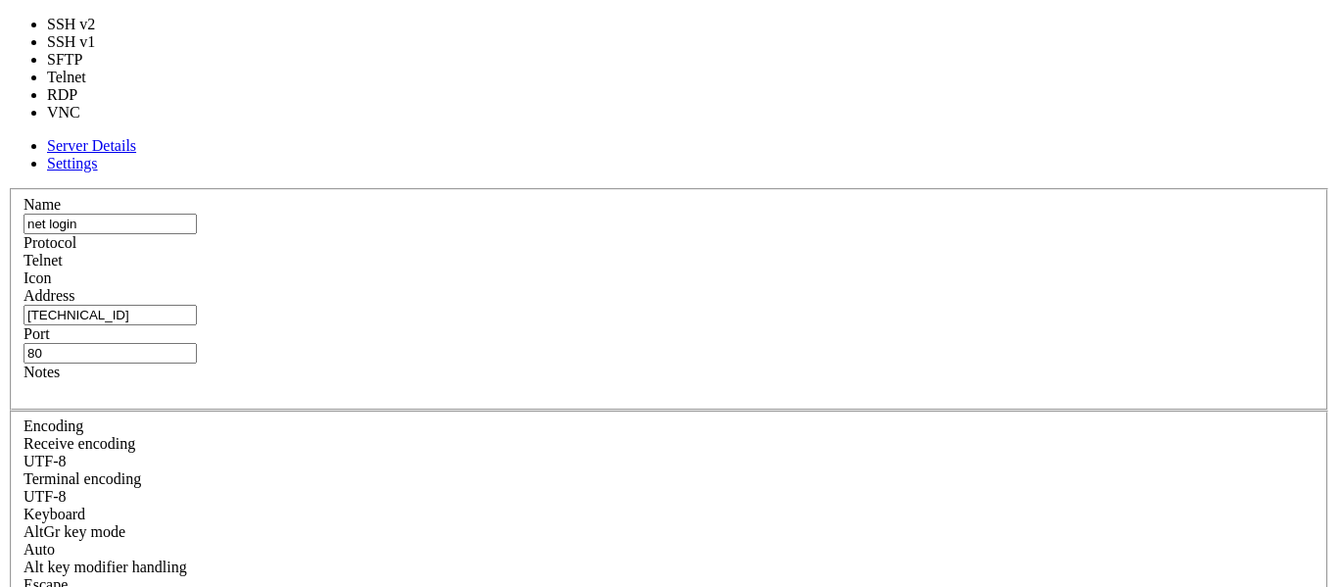
type input "22"
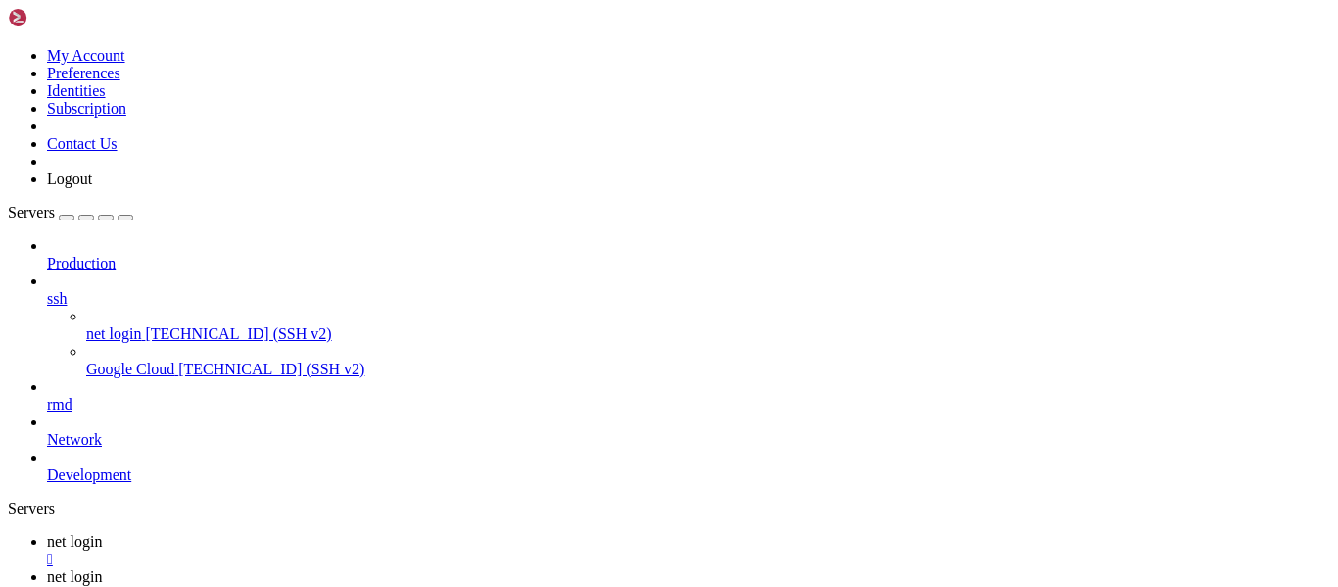
click at [171, 325] on span "[TECHNICAL_ID] (SSH v2)" at bounding box center [238, 333] width 186 height 17
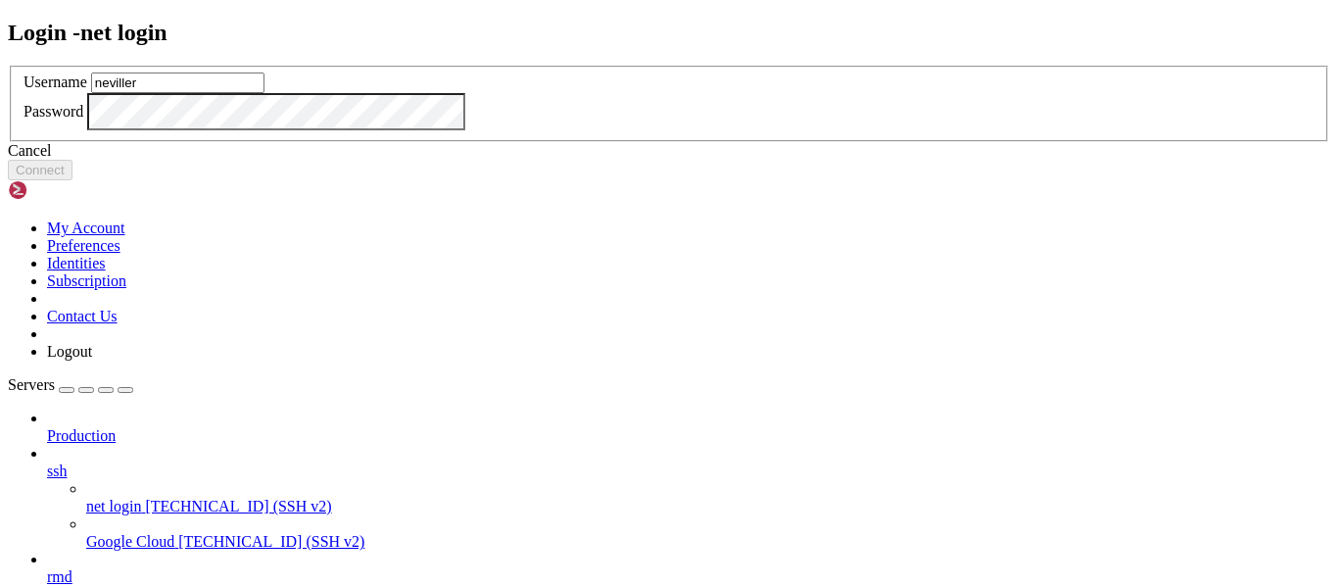
type input "neviller"
click button "Connect" at bounding box center [40, 170] width 65 height 21
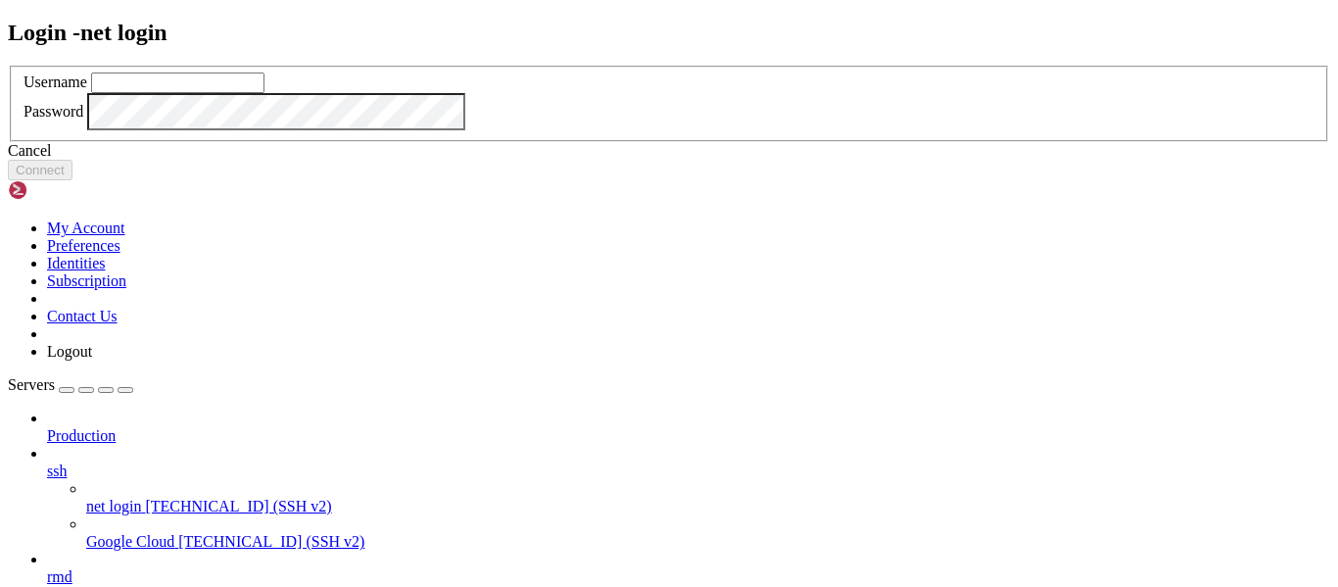
click at [264, 93] on input "text" at bounding box center [177, 82] width 173 height 21
click at [688, 160] on div "Cancel" at bounding box center [669, 151] width 1322 height 18
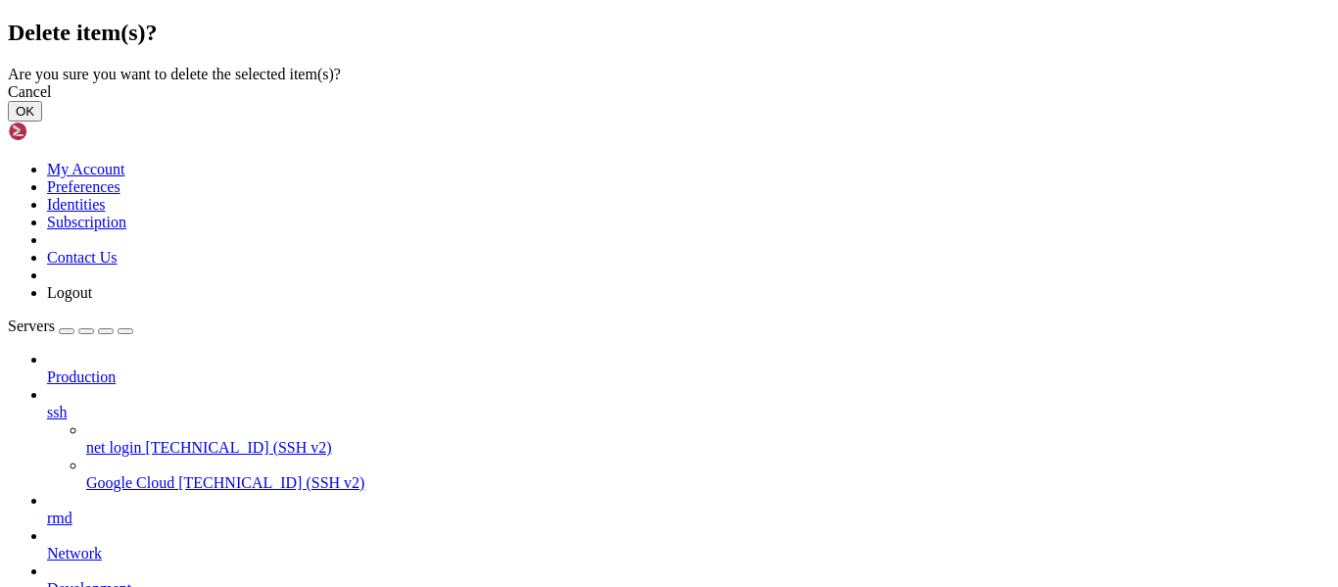
click at [42, 121] on button "OK" at bounding box center [25, 111] width 34 height 21
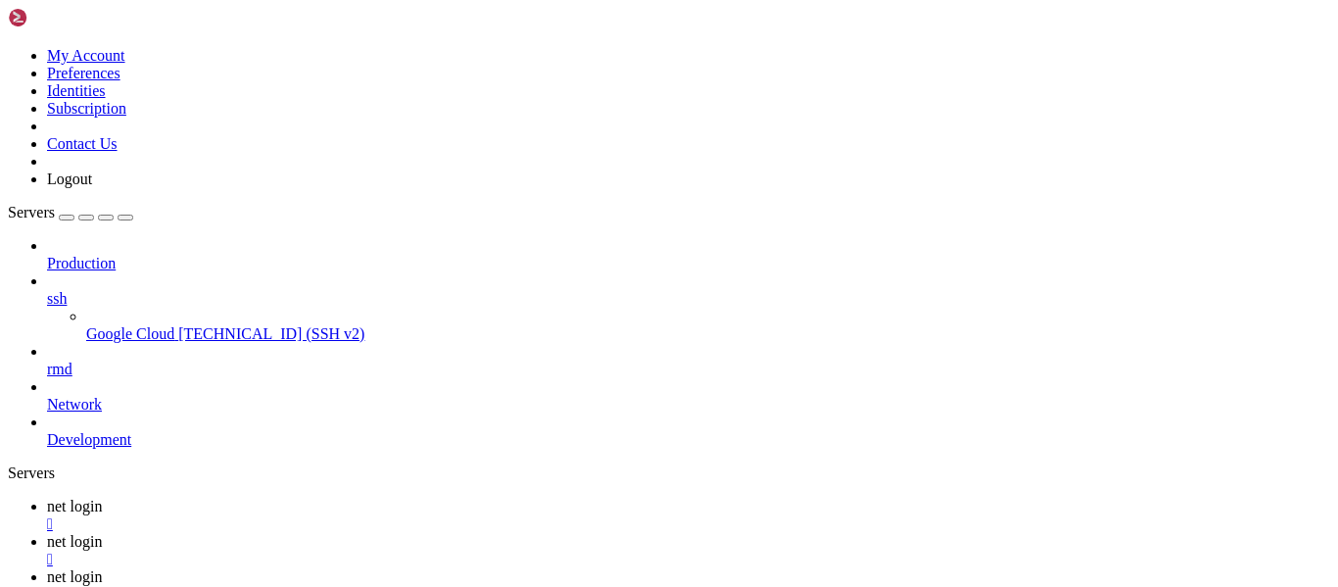
click at [125, 217] on div at bounding box center [669, 293] width 1338 height 587
click at [72, 360] on span "rmd" at bounding box center [59, 368] width 25 height 17
click at [154, 325] on span "Google Cloud" at bounding box center [130, 333] width 88 height 17
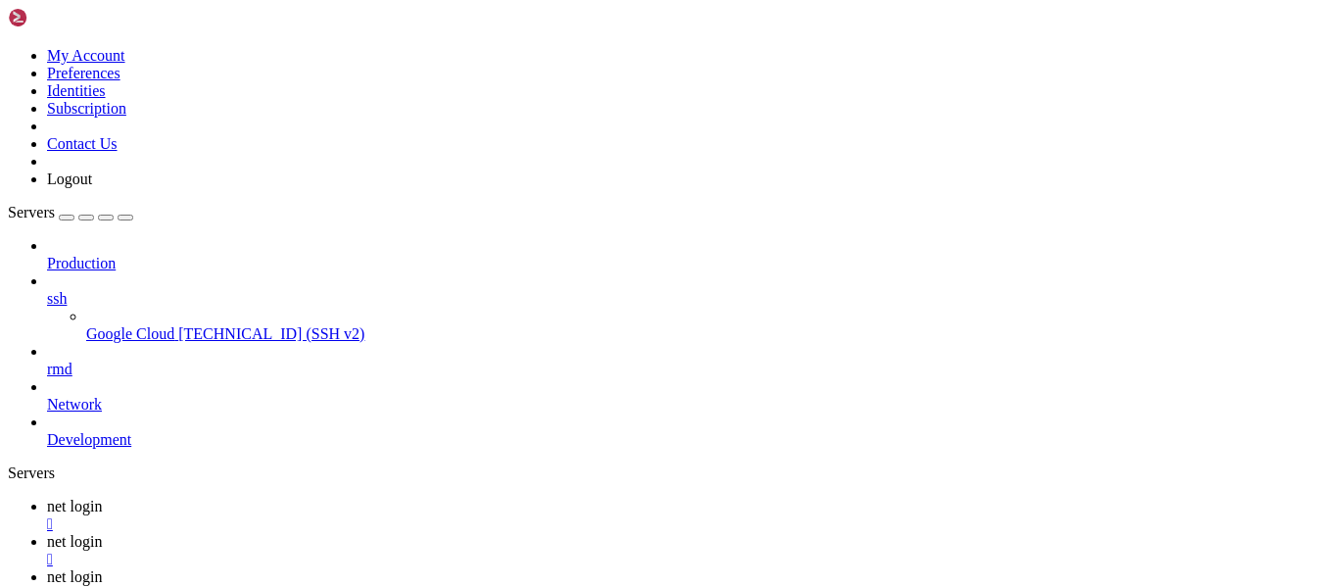
click at [601, 586] on div "" at bounding box center [688, 595] width 1283 height 18
click at [479, 550] on div "" at bounding box center [688, 559] width 1283 height 18
click at [356, 515] on div "" at bounding box center [688, 524] width 1283 height 18
click at [383, 515] on div "" at bounding box center [688, 524] width 1283 height 18
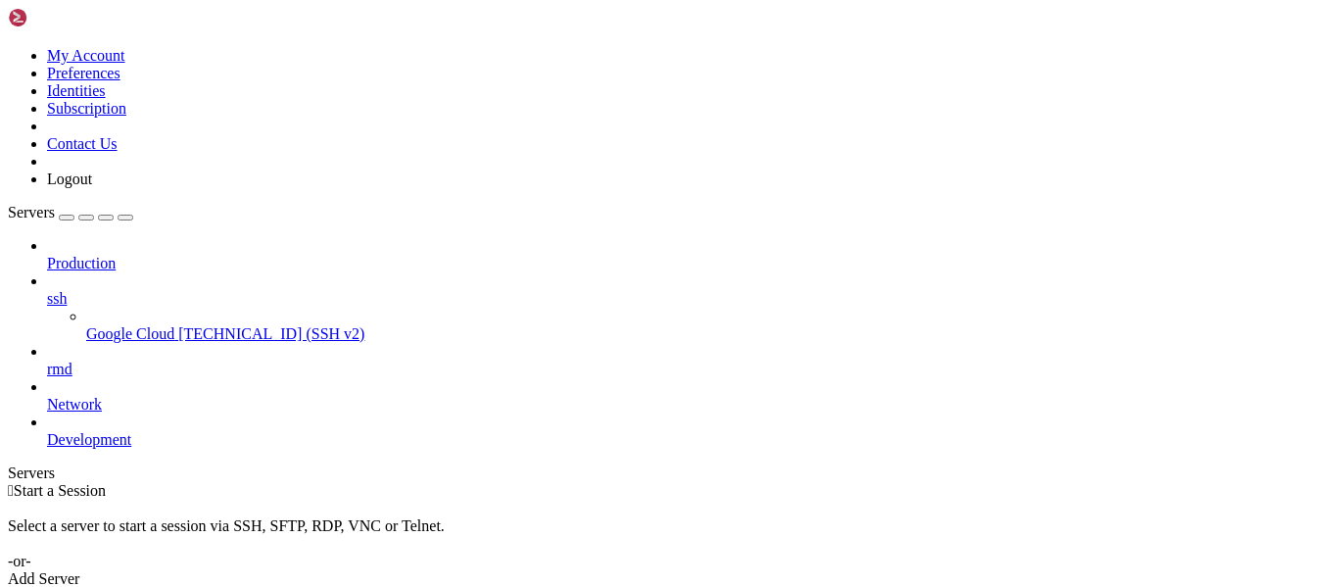
click at [67, 290] on span "ssh" at bounding box center [57, 298] width 20 height 17
click at [136, 255] on link "Production" at bounding box center [688, 264] width 1283 height 18
click at [67, 290] on span "ssh" at bounding box center [57, 298] width 20 height 17
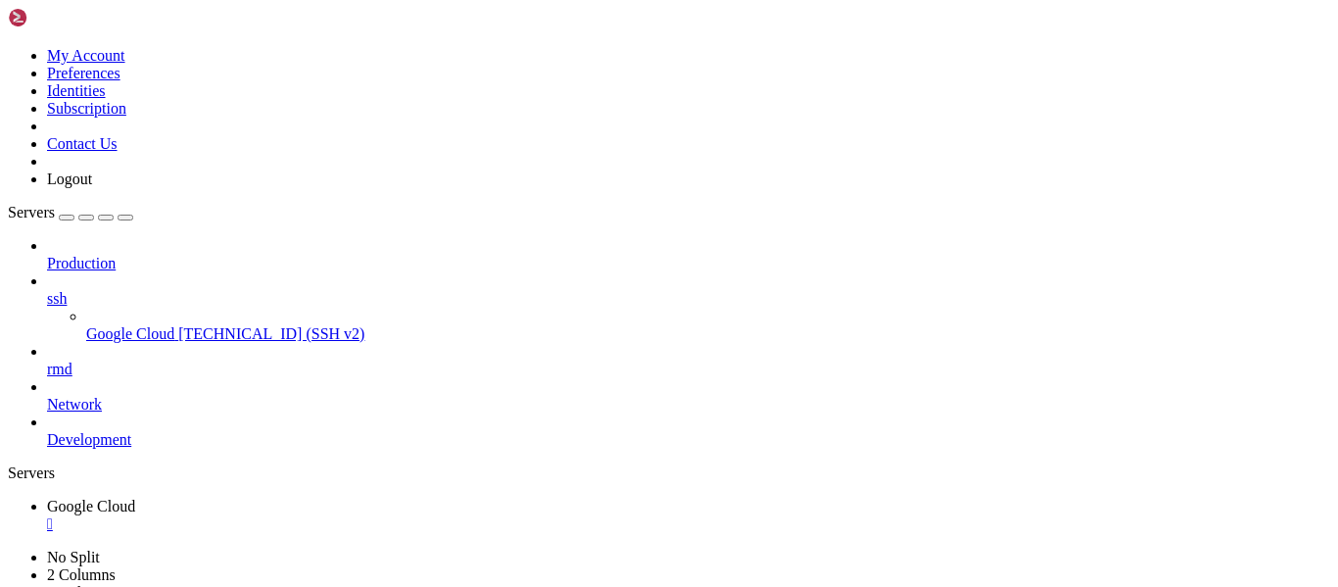
type input "/home/ritcheyneville"
click at [178, 325] on span "[TECHNICAL_ID] (SSH v2)" at bounding box center [271, 333] width 186 height 17
click at [67, 290] on span "ssh" at bounding box center [57, 298] width 20 height 17
click at [47, 290] on icon at bounding box center [47, 290] width 0 height 0
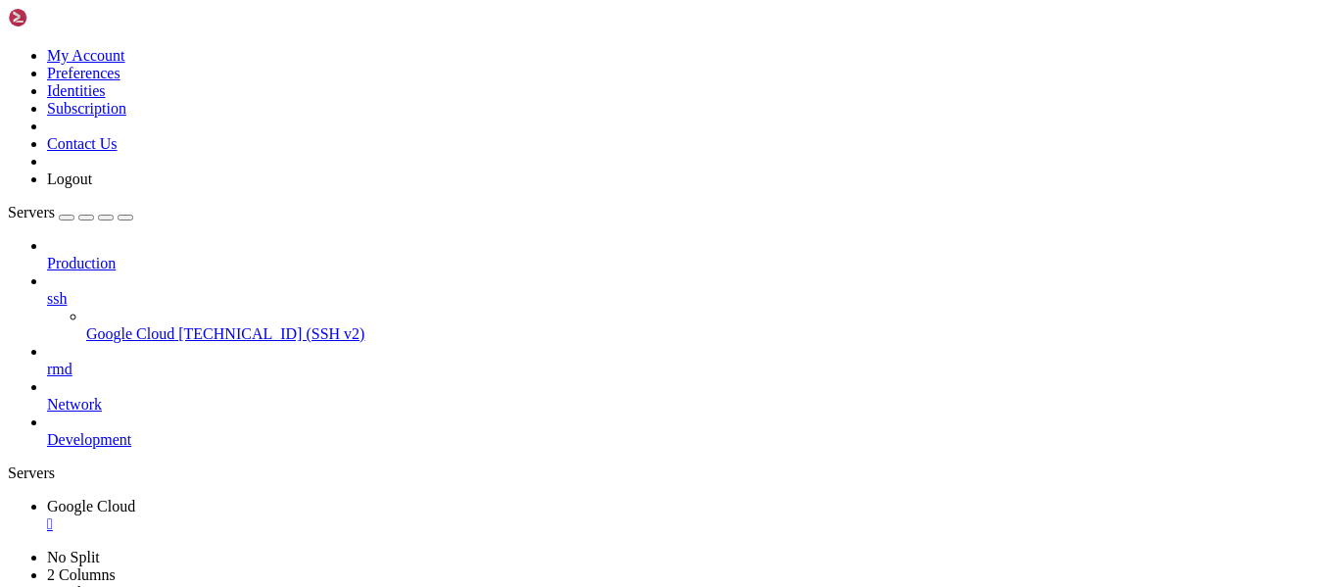
click at [47, 290] on icon at bounding box center [47, 290] width 0 height 0
click at [44, 294] on div at bounding box center [669, 293] width 1338 height 587
click at [371, 497] on link "Google Cloud " at bounding box center [688, 514] width 1283 height 35
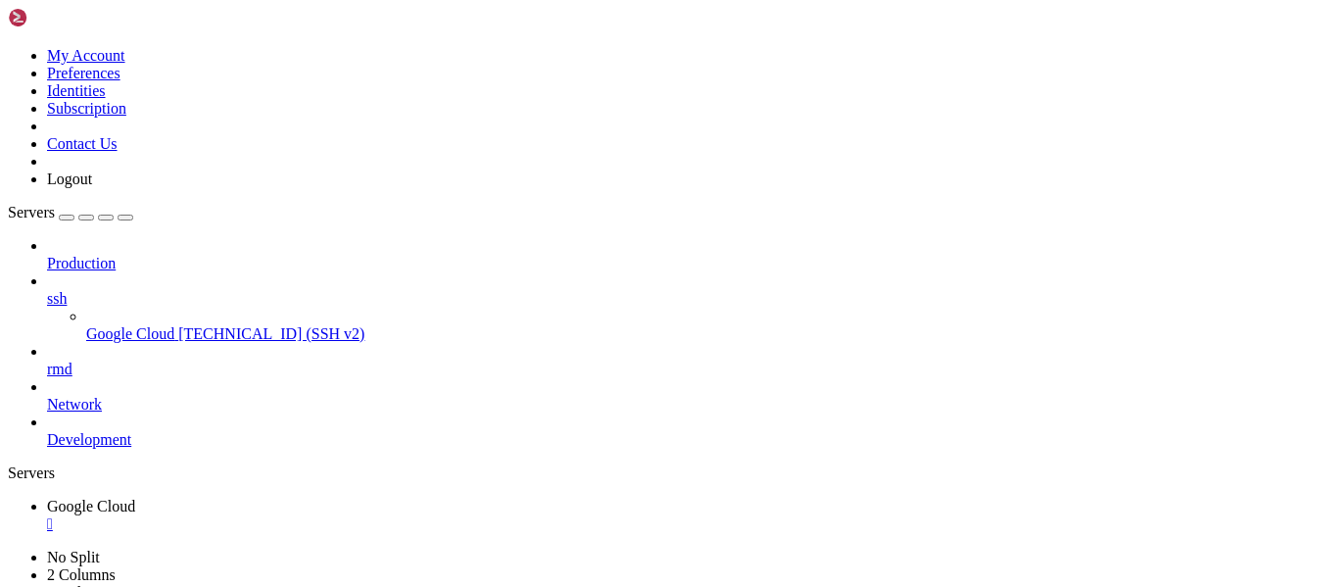
click at [383, 515] on div "" at bounding box center [688, 524] width 1283 height 18
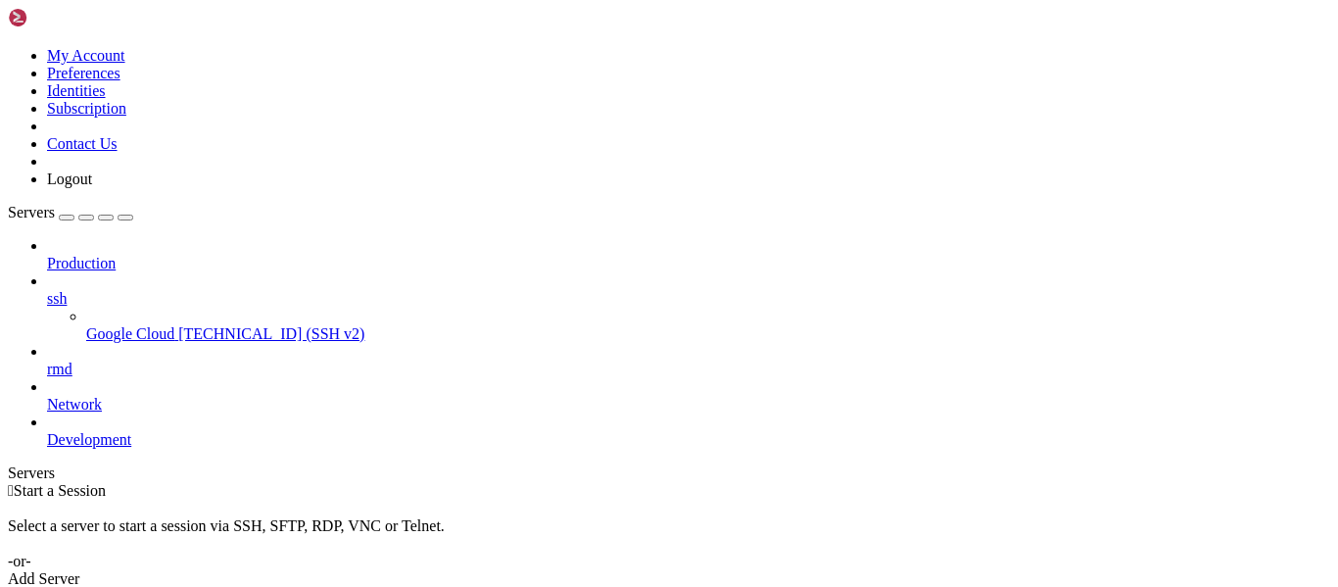
click at [67, 290] on span "ssh" at bounding box center [57, 298] width 20 height 17
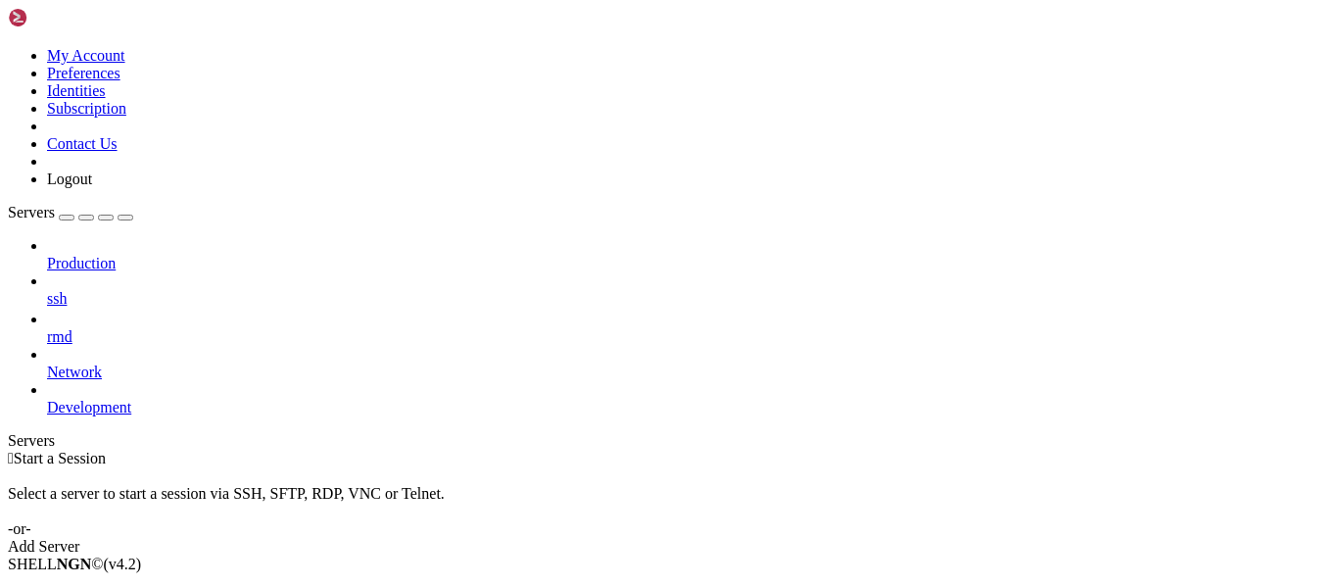
click at [67, 290] on span "ssh" at bounding box center [57, 298] width 20 height 17
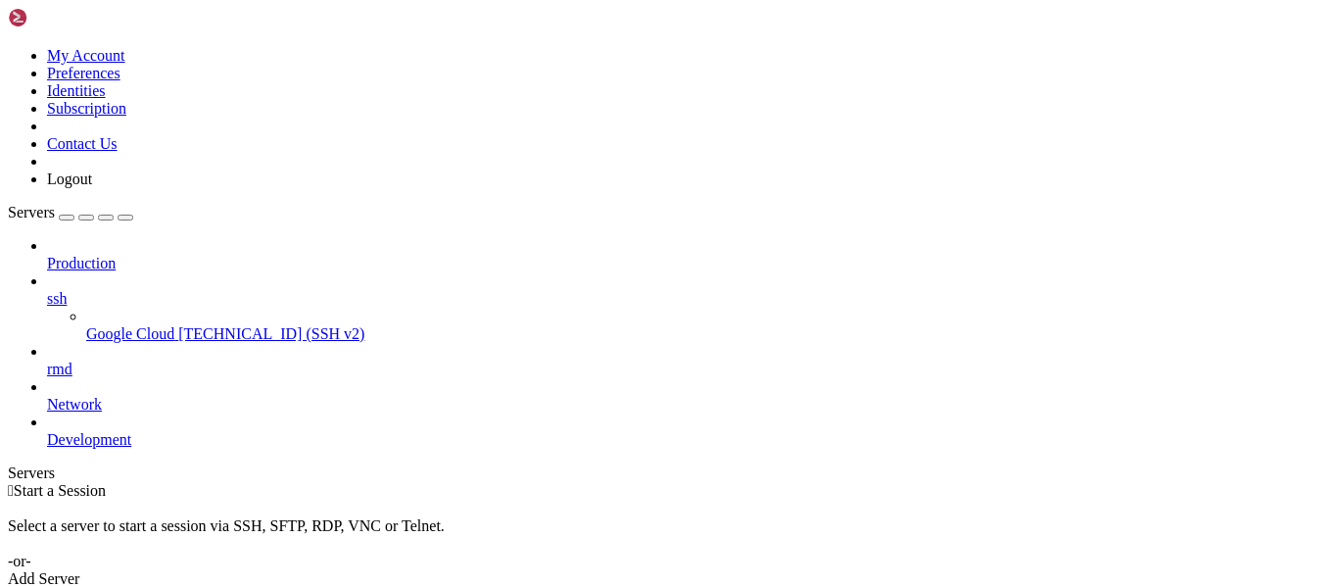
click at [178, 325] on span "[TECHNICAL_ID] (SSH v2)" at bounding box center [271, 333] width 186 height 17
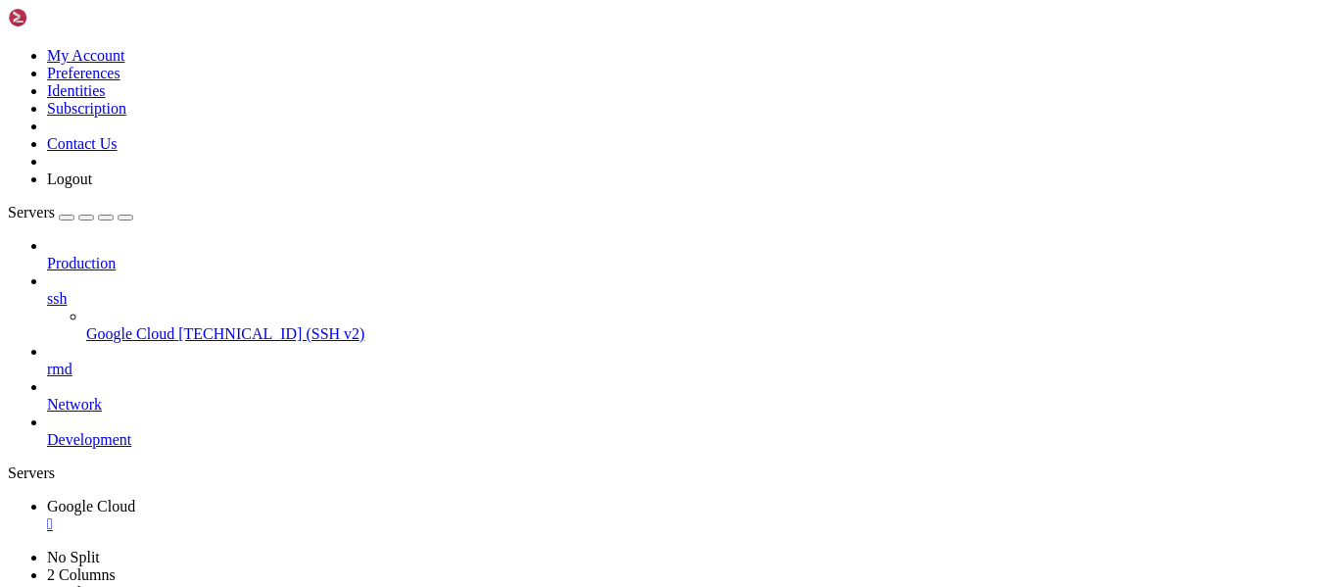
scroll to position [18, 0]
type input "/home/ritcheyneville"
click at [135, 497] on span "Google Cloud" at bounding box center [91, 505] width 88 height 17
click at [135, 533] on span "Google Cloud" at bounding box center [91, 541] width 88 height 17
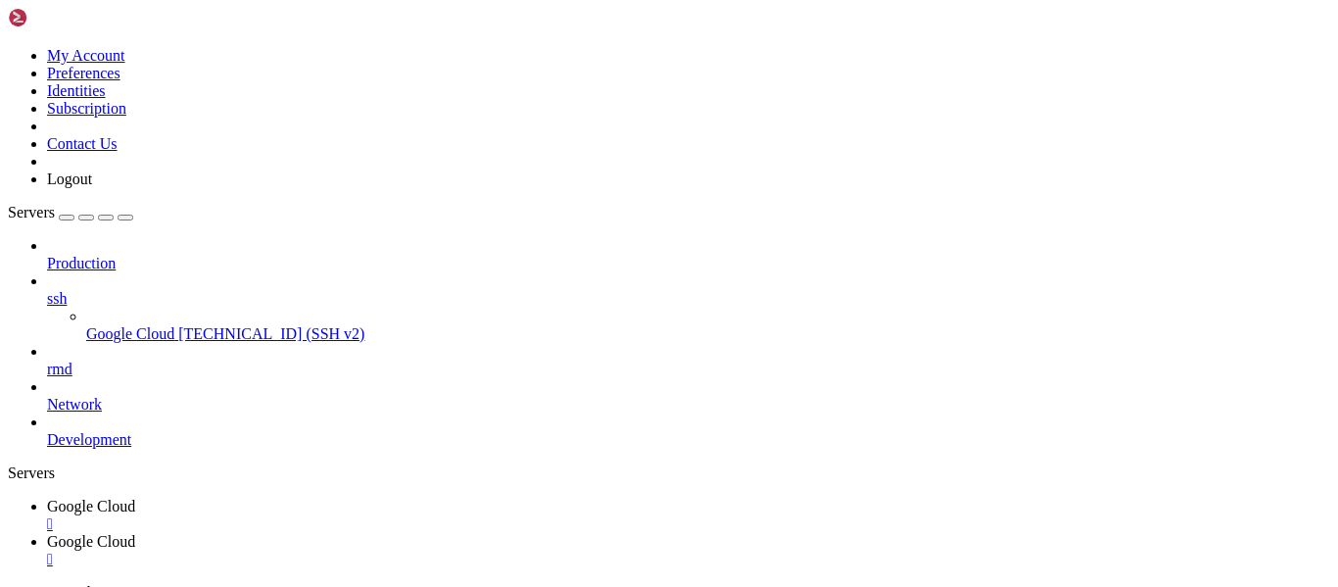
scroll to position [0, 0]
click at [539, 550] on div "" at bounding box center [688, 559] width 1283 height 18
type input "/home/ritcheyneville"
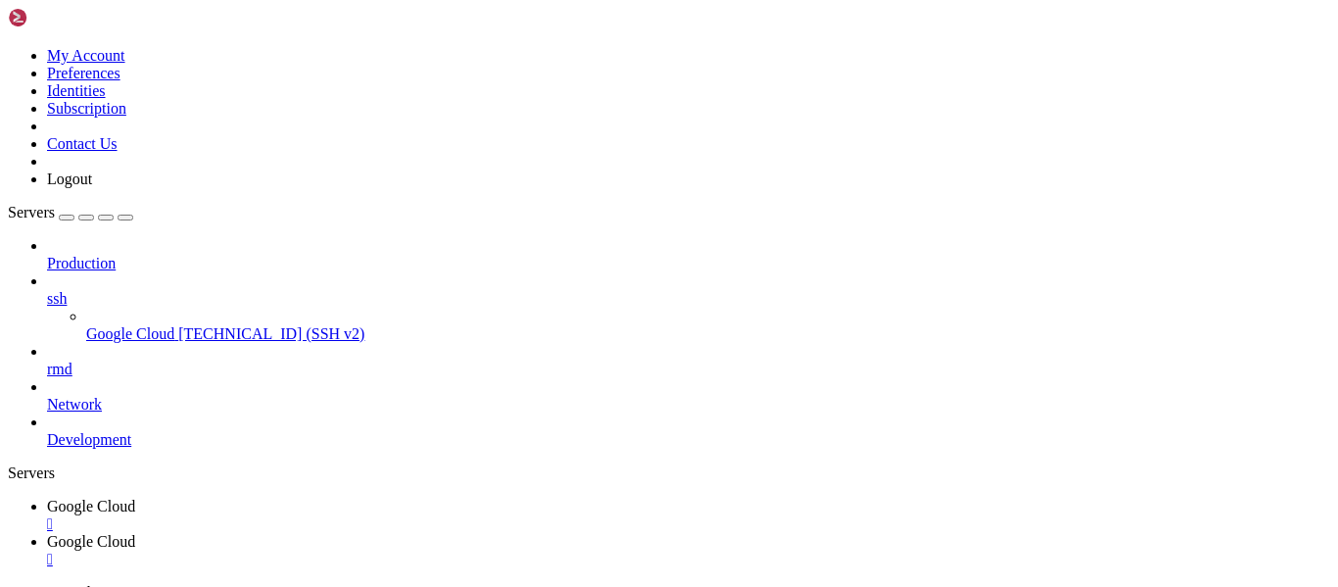
click at [534, 550] on div "" at bounding box center [688, 559] width 1283 height 18
click at [383, 515] on div "" at bounding box center [688, 524] width 1283 height 18
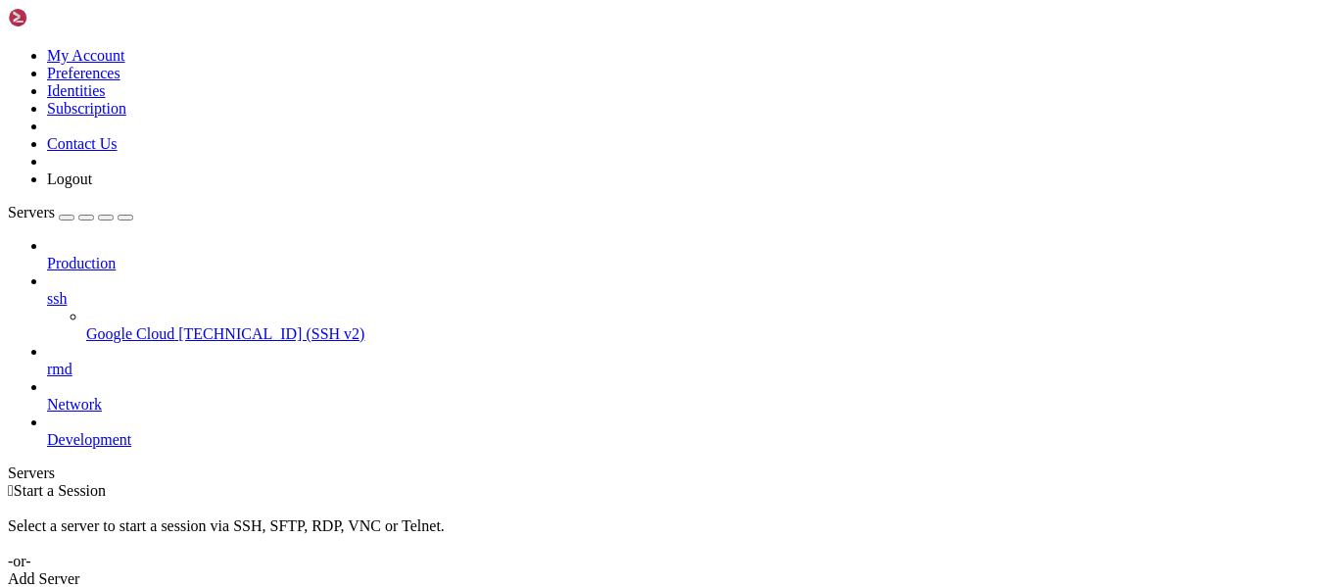
click at [8, 47] on icon at bounding box center [8, 47] width 0 height 0
click at [381, 499] on div "Select a server to start a session via SSH, SFTP, RDP, VNC or Telnet. -or-" at bounding box center [669, 534] width 1322 height 70
click at [67, 290] on span "ssh" at bounding box center [57, 298] width 20 height 17
click at [776, 482] on div " Start a Session Select a server to start a session via SSH, SFTP, RDP, VNC or…" at bounding box center [669, 535] width 1322 height 106
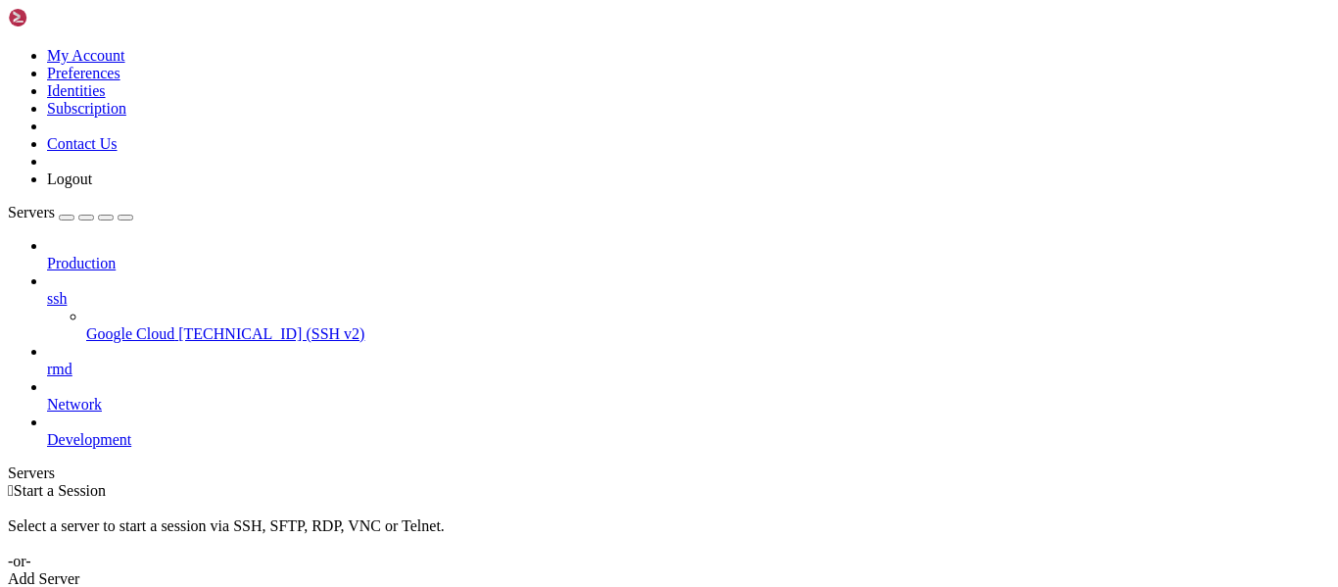
click at [776, 570] on link "Add Server" at bounding box center [669, 579] width 1322 height 18
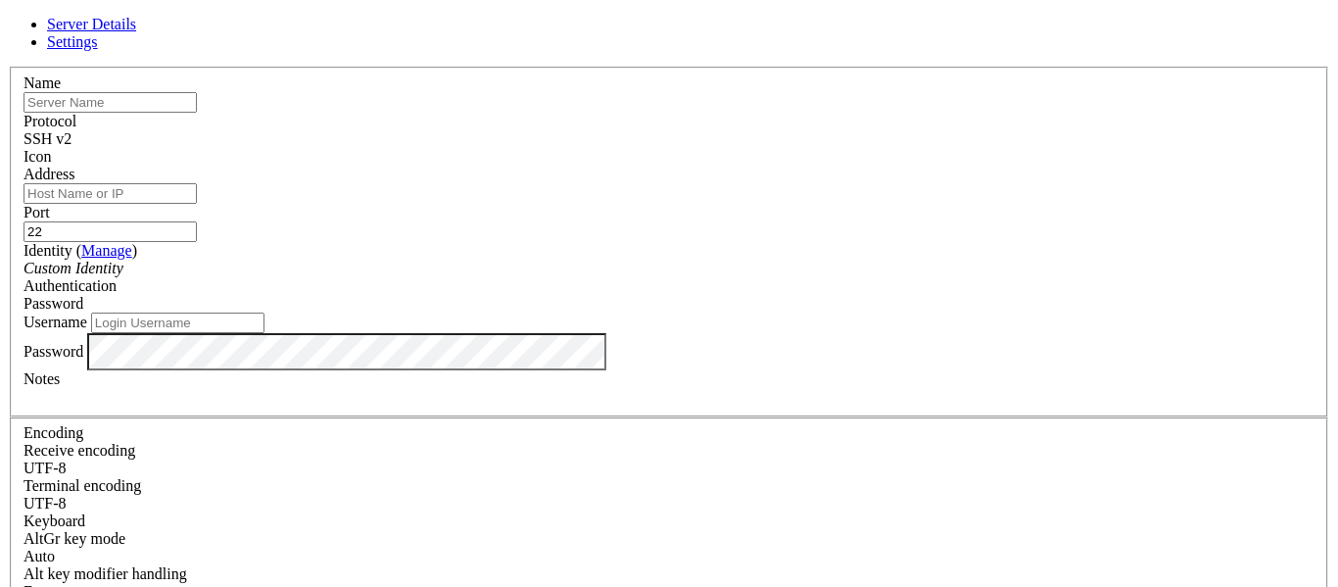
click at [197, 113] on input "text" at bounding box center [109, 102] width 173 height 21
type input "Debian"
click at [197, 204] on input "Address" at bounding box center [109, 193] width 173 height 21
type input "[TECHNICAL_ID]"
click at [197, 221] on input "22" at bounding box center [109, 231] width 173 height 21
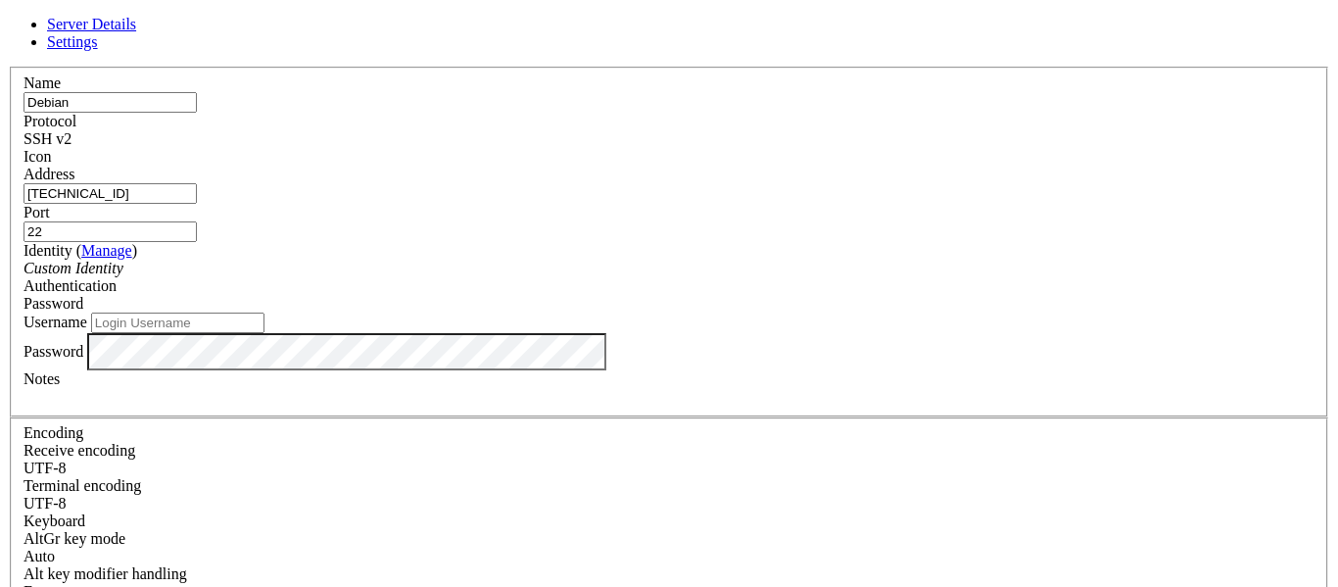
click at [837, 295] on div "Password" at bounding box center [668, 304] width 1291 height 18
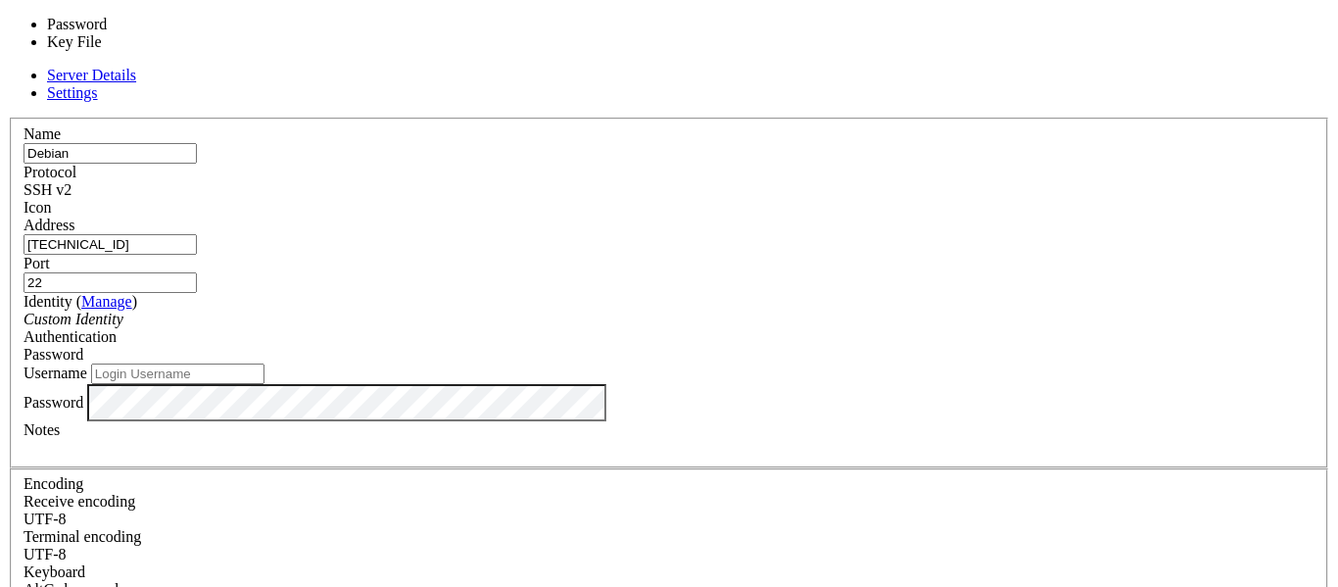
click at [837, 346] on div "Password" at bounding box center [668, 355] width 1291 height 18
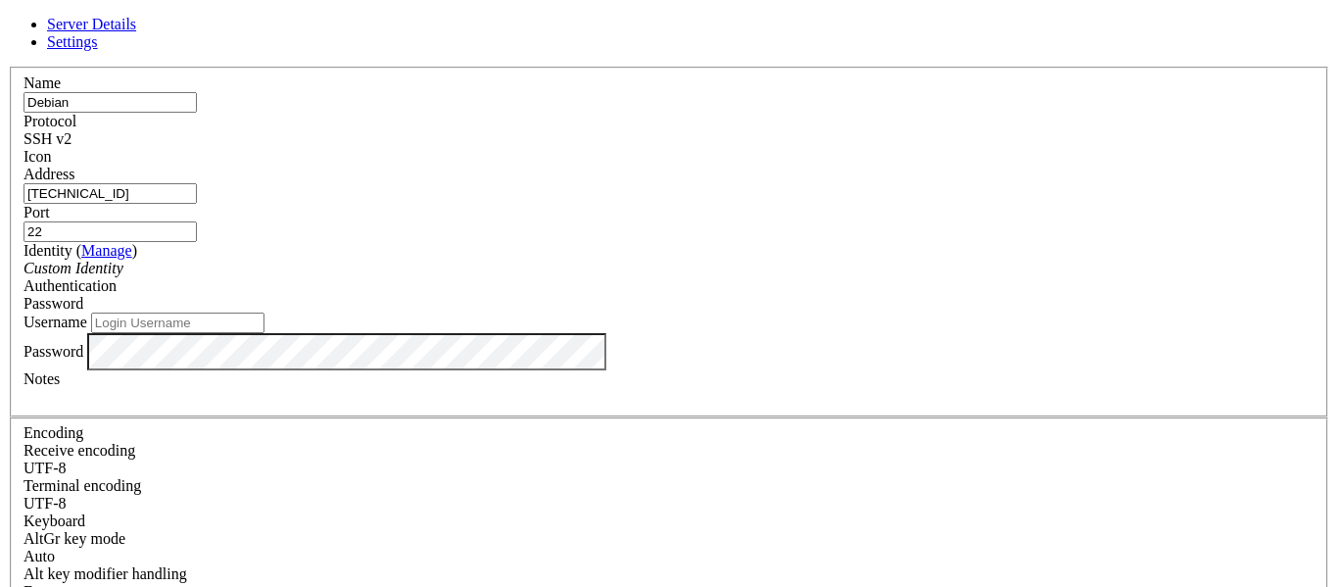
click at [264, 333] on input "Username" at bounding box center [177, 322] width 173 height 21
type input "neviller"
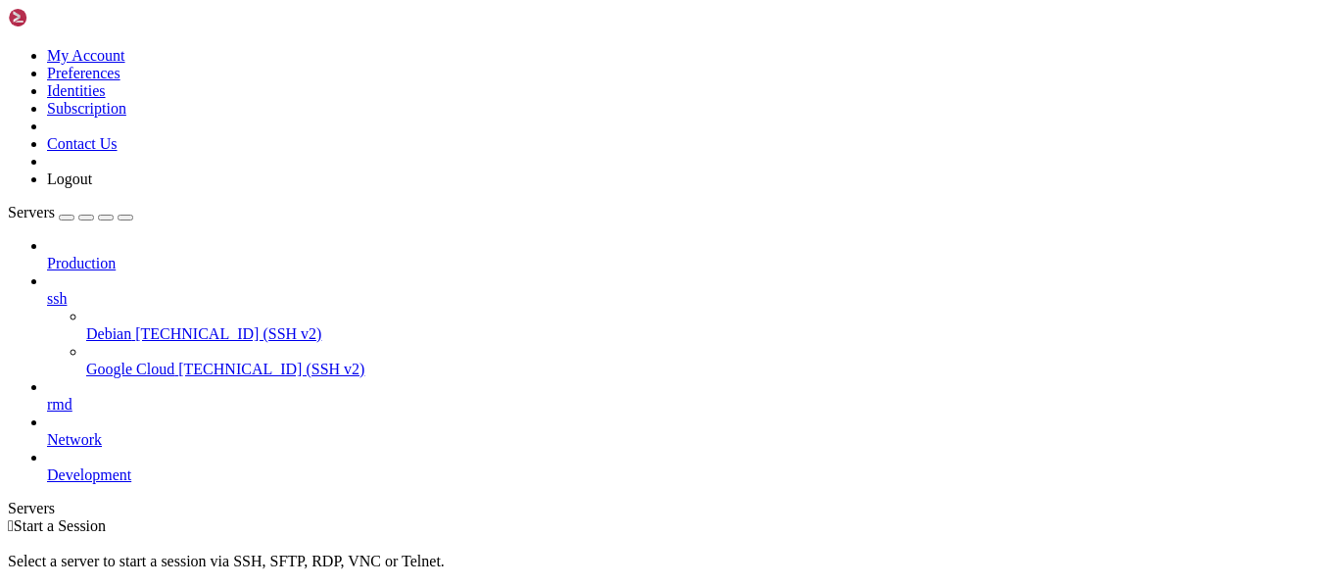
click at [97, 325] on link "Debian [TECHNICAL_ID] (SSH v2)" at bounding box center [708, 334] width 1244 height 18
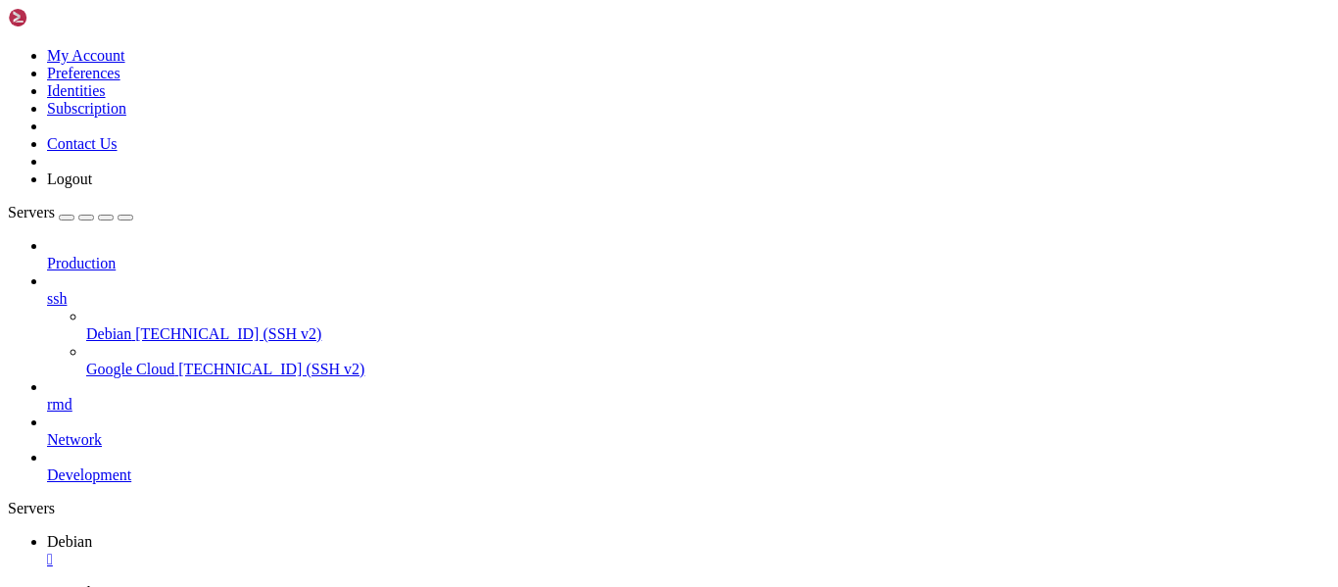
scroll to position [0, 0]
click at [342, 550] on div "" at bounding box center [688, 559] width 1283 height 18
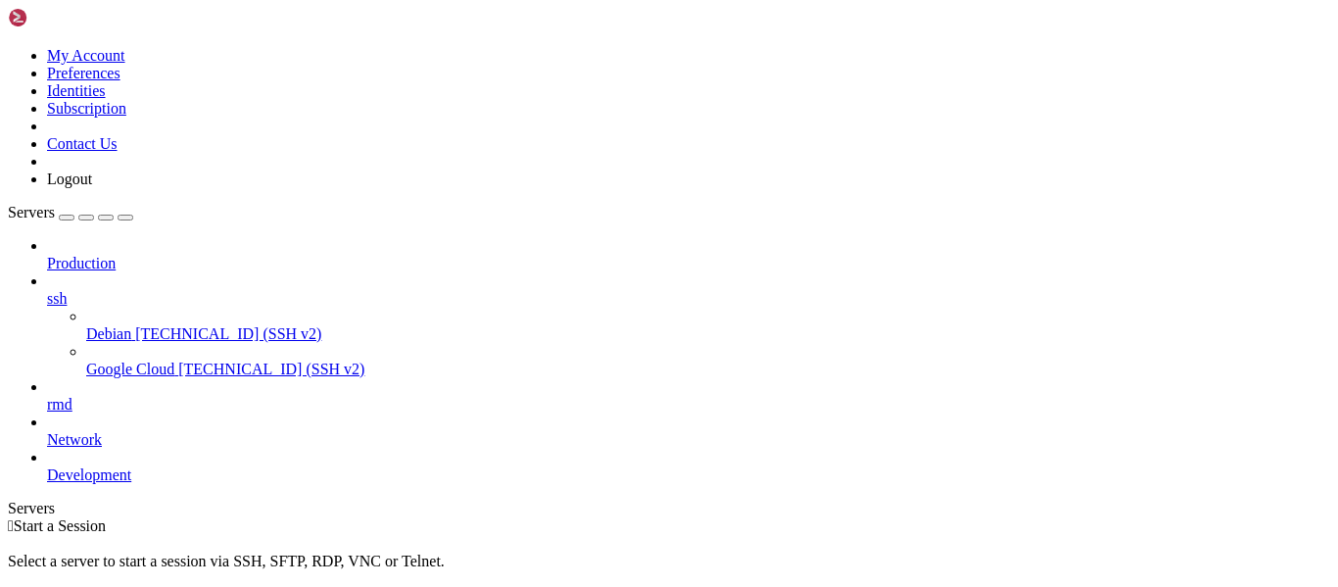
click at [131, 325] on span "Debian" at bounding box center [108, 333] width 45 height 17
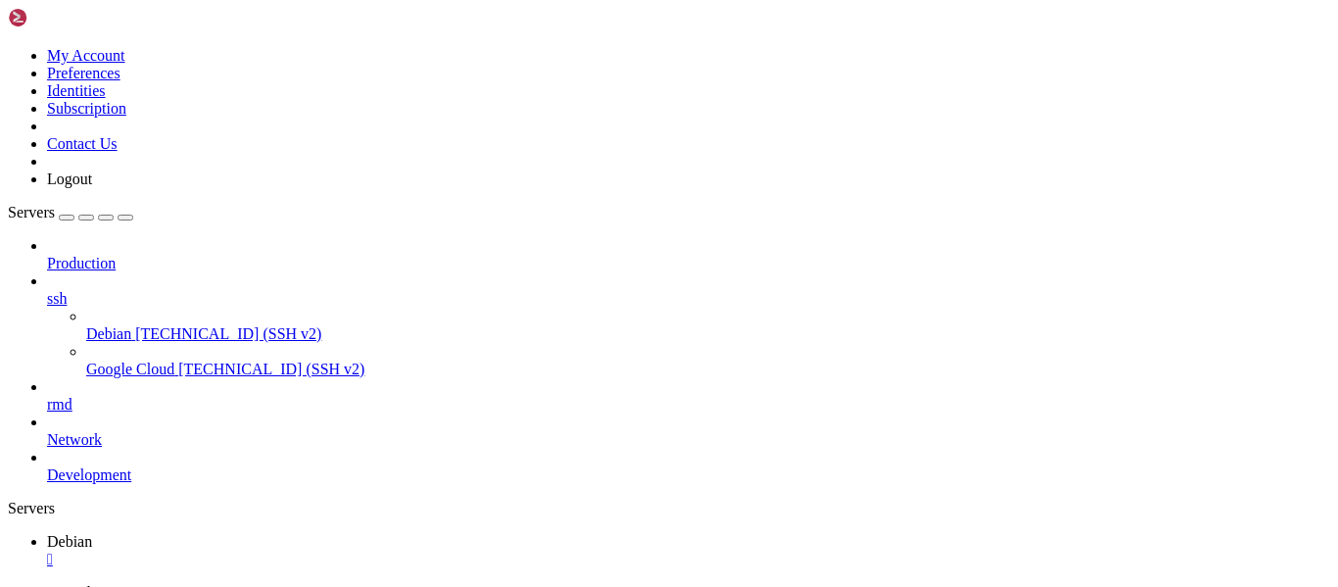
click at [344, 550] on div "" at bounding box center [688, 559] width 1283 height 18
